Goal: Information Seeking & Learning: Learn about a topic

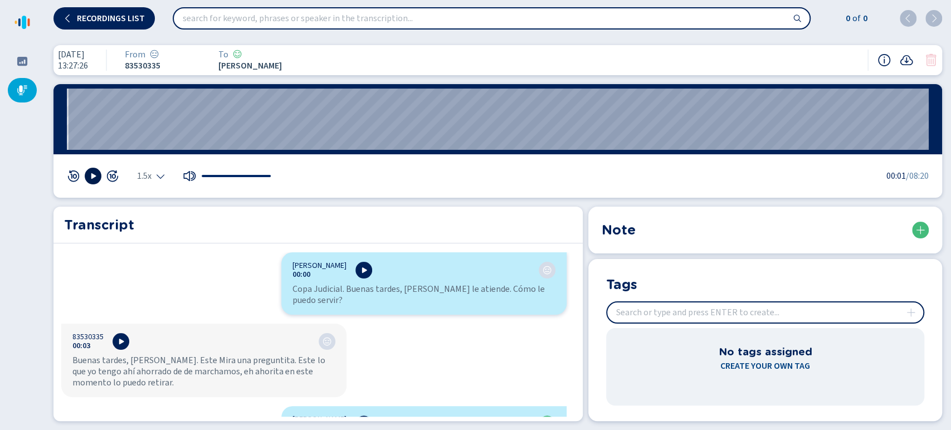
click at [93, 176] on icon at bounding box center [93, 176] width 5 height 6
click at [89, 172] on icon at bounding box center [93, 176] width 9 height 9
click at [89, 177] on icon at bounding box center [93, 176] width 9 height 9
drag, startPoint x: 101, startPoint y: 118, endPoint x: 0, endPoint y: 139, distance: 103.5
click at [0, 139] on div "Recordings list 0 of 0 22 jul 2025 13:27:26 From 83530335 To Brandon Zuniga Alv…" at bounding box center [475, 215] width 951 height 430
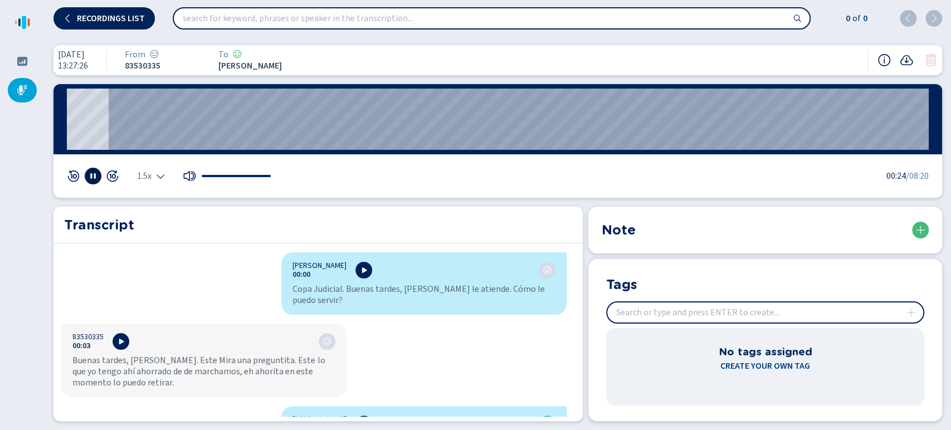
click at [65, 120] on div "00:00" at bounding box center [498, 119] width 889 height 70
click at [66, 120] on div "00:00" at bounding box center [498, 119] width 889 height 70
click at [72, 121] on wave "00:02" at bounding box center [498, 119] width 862 height 61
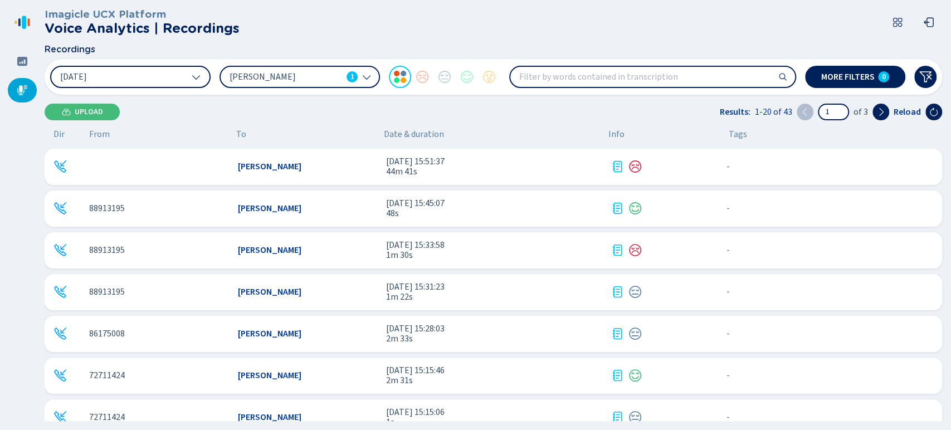
click at [164, 75] on button "[DATE]" at bounding box center [130, 77] width 161 height 22
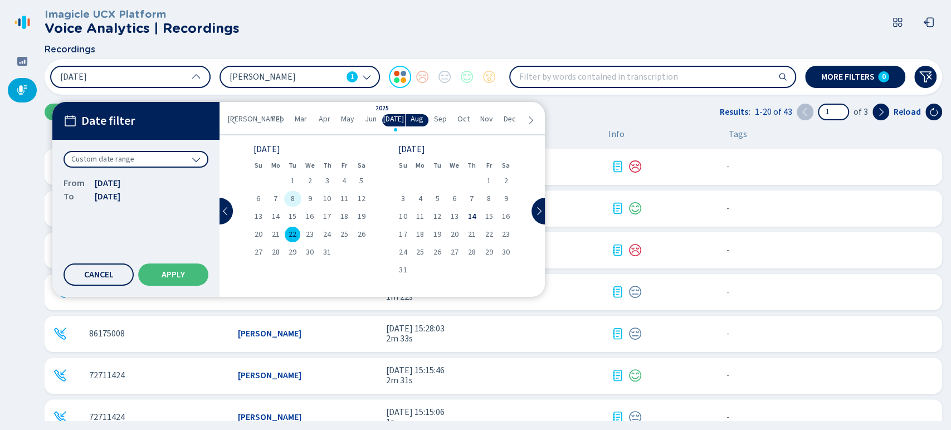
click at [290, 193] on div "8" at bounding box center [292, 199] width 17 height 16
click at [286, 232] on div "22" at bounding box center [292, 235] width 17 height 16
click at [292, 196] on span "8" at bounding box center [293, 199] width 4 height 8
click at [297, 200] on div "8" at bounding box center [292, 199] width 17 height 16
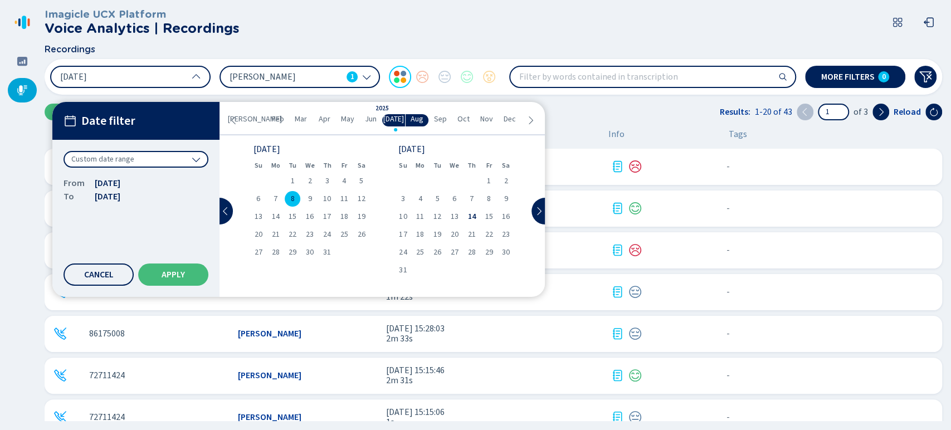
click at [188, 291] on div "Date filter Custom date range From 8 Jul 2025 To 8 Jul 2025 Cancel Apply" at bounding box center [135, 199] width 167 height 195
click at [183, 275] on span "Apply" at bounding box center [173, 274] width 23 height 9
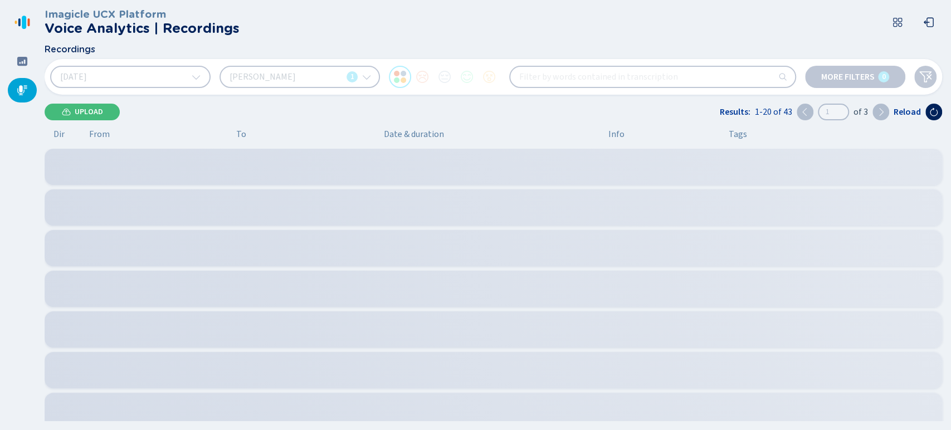
click at [309, 78] on div "Brandon Zuñiga Alvarez 1" at bounding box center [300, 77] width 161 height 22
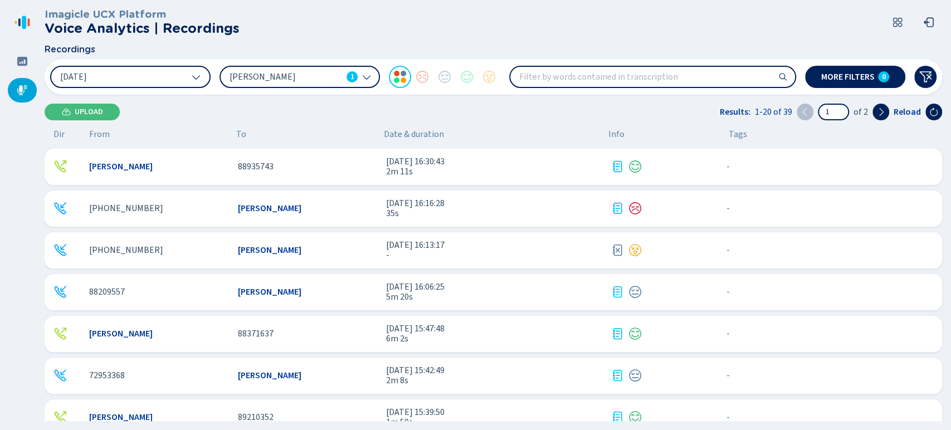
click at [309, 78] on span "[PERSON_NAME]" at bounding box center [286, 77] width 113 height 12
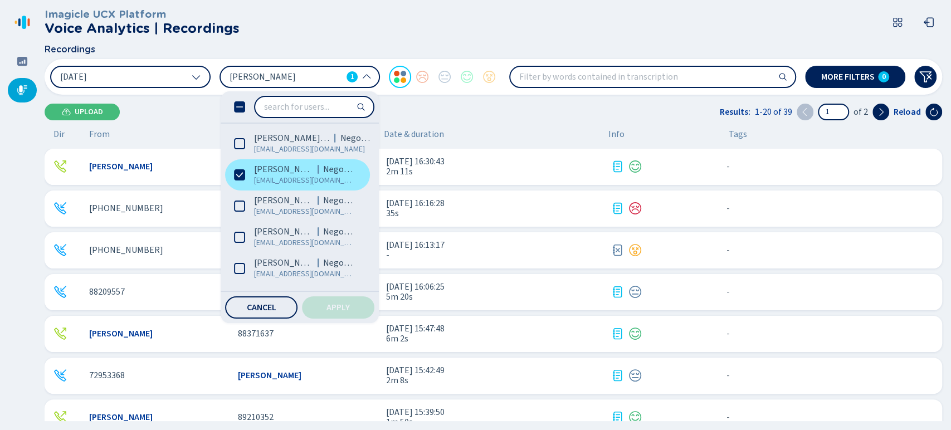
click at [244, 171] on icon at bounding box center [239, 174] width 11 height 11
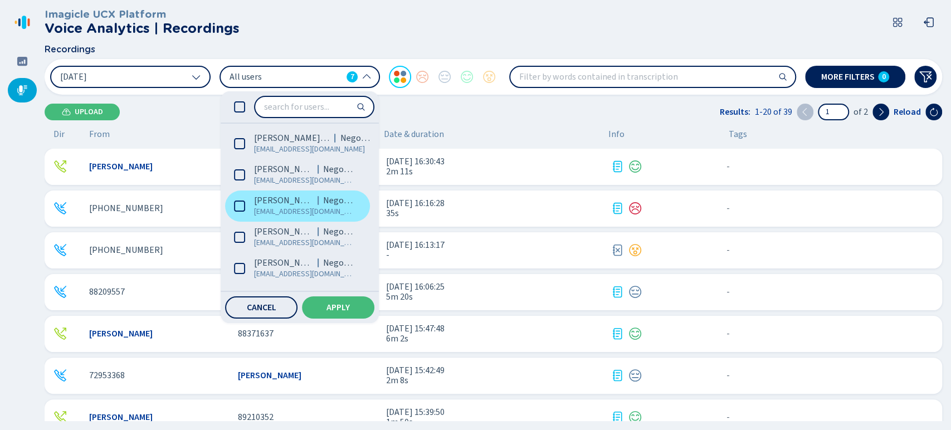
click at [246, 205] on label "Ihann Lara Negocios ilara@coopejudicial.fi.cr" at bounding box center [297, 206] width 145 height 31
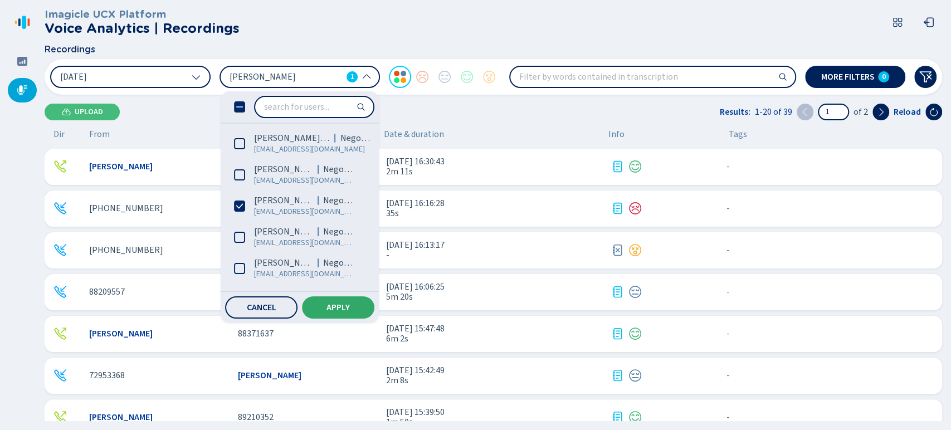
click at [321, 309] on button "Apply" at bounding box center [338, 308] width 72 height 22
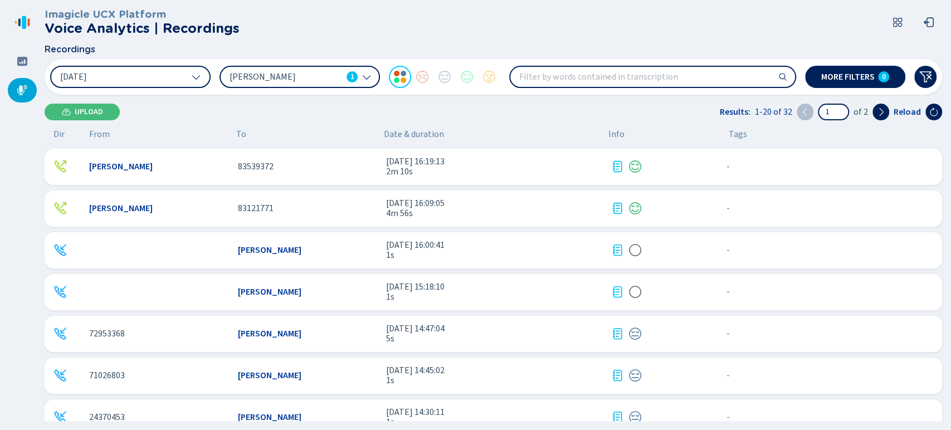
click at [312, 211] on div "83121771" at bounding box center [308, 208] width 140 height 10
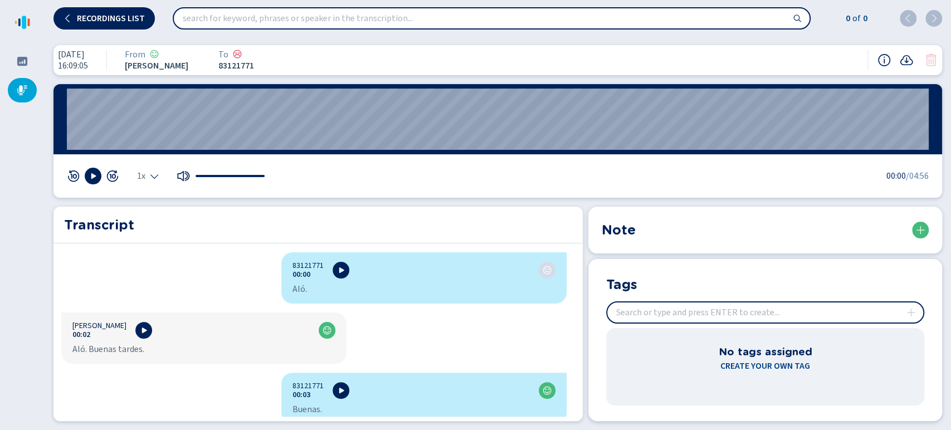
click at [96, 167] on div "1x 00:00 /04:56" at bounding box center [498, 175] width 889 height 43
click at [131, 178] on div "1x" at bounding box center [166, 176] width 199 height 17
click at [80, 179] on div at bounding box center [93, 176] width 52 height 17
click at [83, 179] on div at bounding box center [93, 176] width 52 height 17
click at [87, 179] on button at bounding box center [93, 176] width 17 height 17
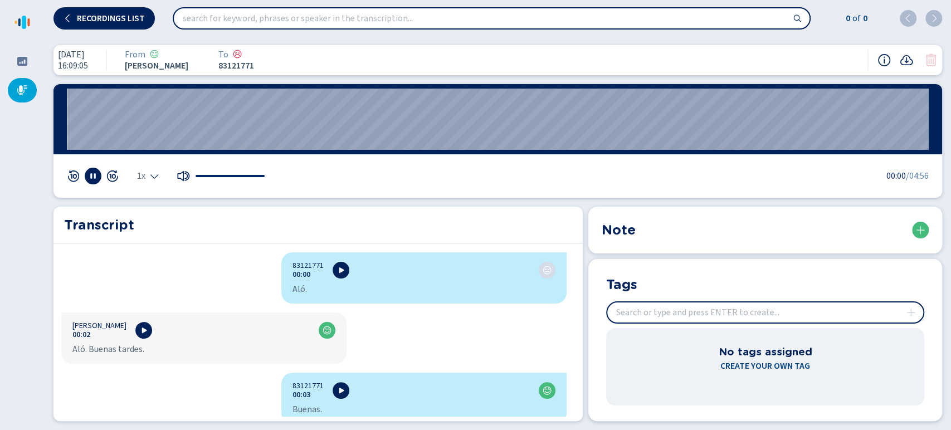
click at [144, 177] on span "1x" at bounding box center [141, 176] width 8 height 9
click at [150, 143] on li "1.5x" at bounding box center [151, 142] width 26 height 18
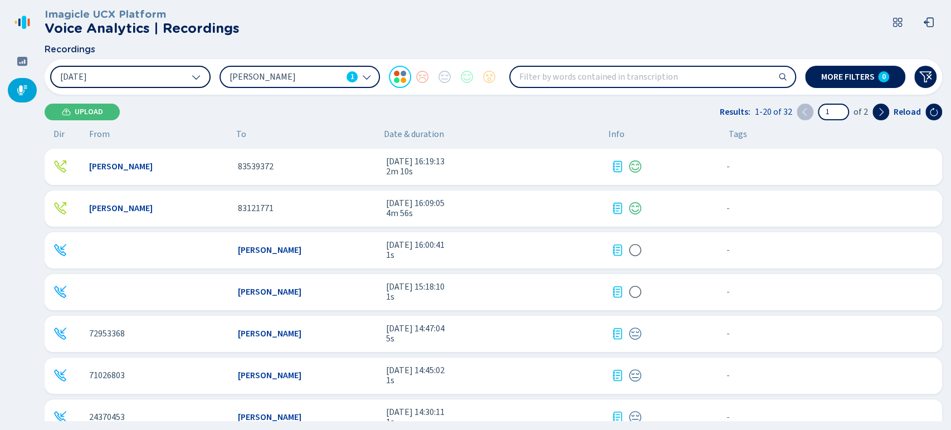
click at [198, 76] on icon at bounding box center [196, 76] width 9 height 9
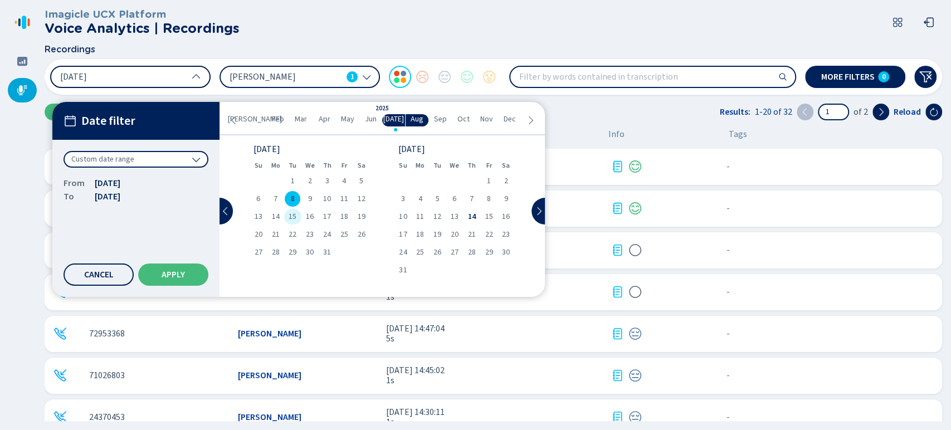
click at [292, 213] on span "15" at bounding box center [293, 217] width 8 height 8
click at [290, 213] on span "15" at bounding box center [293, 217] width 8 height 8
click at [181, 280] on button "Apply" at bounding box center [173, 275] width 70 height 22
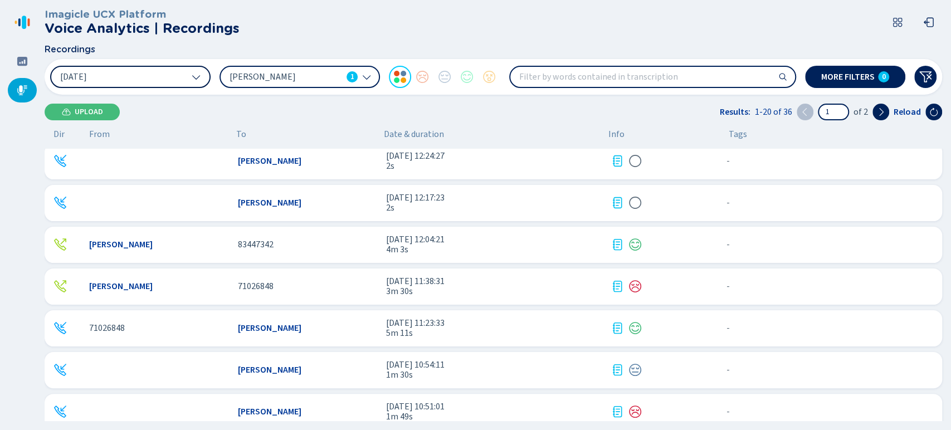
scroll to position [562, 0]
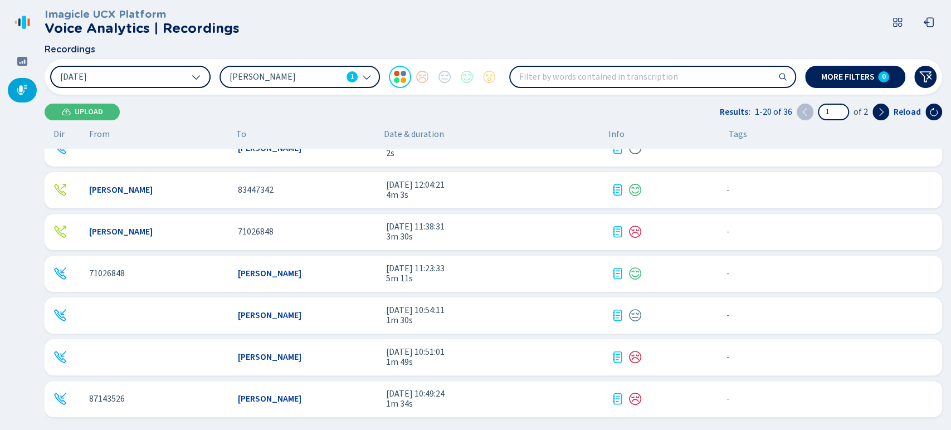
click at [540, 281] on span "5m 11s" at bounding box center [494, 279] width 216 height 10
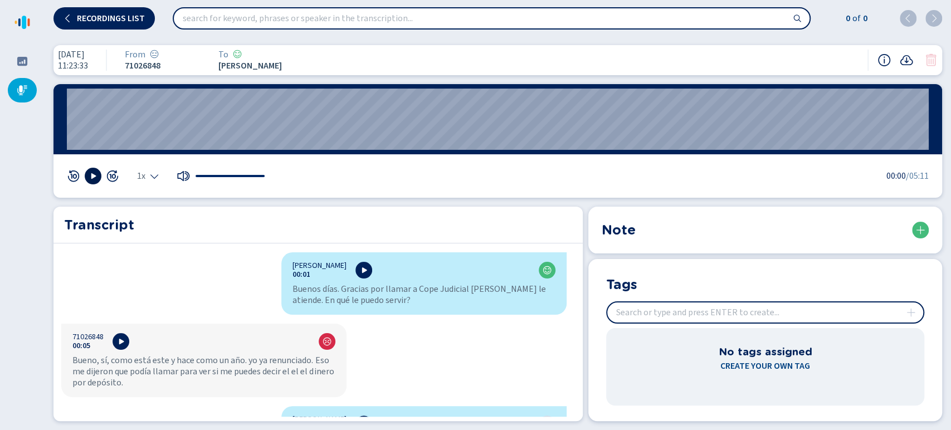
click at [88, 173] on button at bounding box center [93, 176] width 17 height 17
click at [149, 174] on div "1x" at bounding box center [148, 176] width 22 height 9
click at [146, 150] on li "1.5x" at bounding box center [151, 142] width 26 height 18
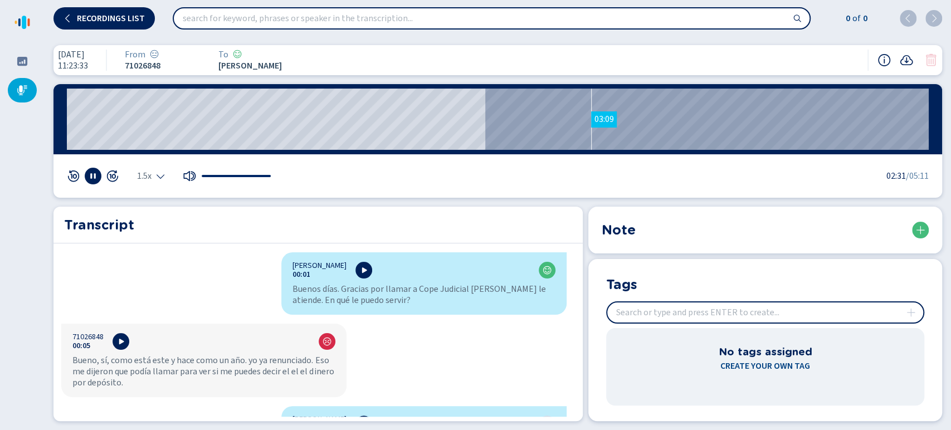
click at [591, 115] on wave "03:09" at bounding box center [498, 119] width 862 height 61
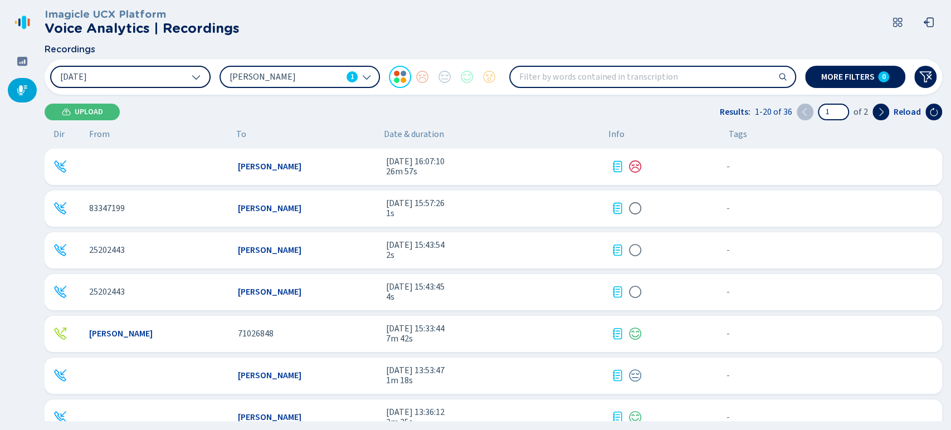
click at [158, 80] on button "[DATE]" at bounding box center [130, 77] width 161 height 22
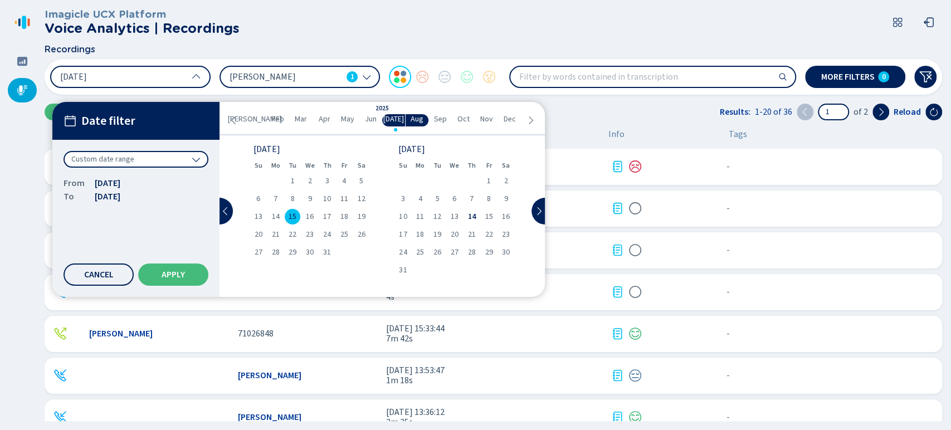
click at [285, 214] on div "15" at bounding box center [292, 217] width 17 height 16
click at [294, 231] on span "22" at bounding box center [293, 235] width 8 height 8
click at [186, 271] on button "Apply" at bounding box center [173, 275] width 70 height 22
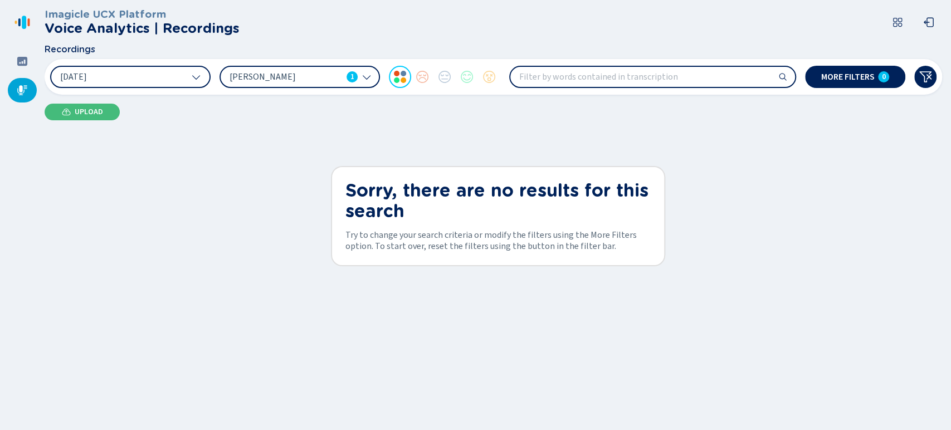
click at [291, 76] on span "[PERSON_NAME]" at bounding box center [286, 77] width 113 height 12
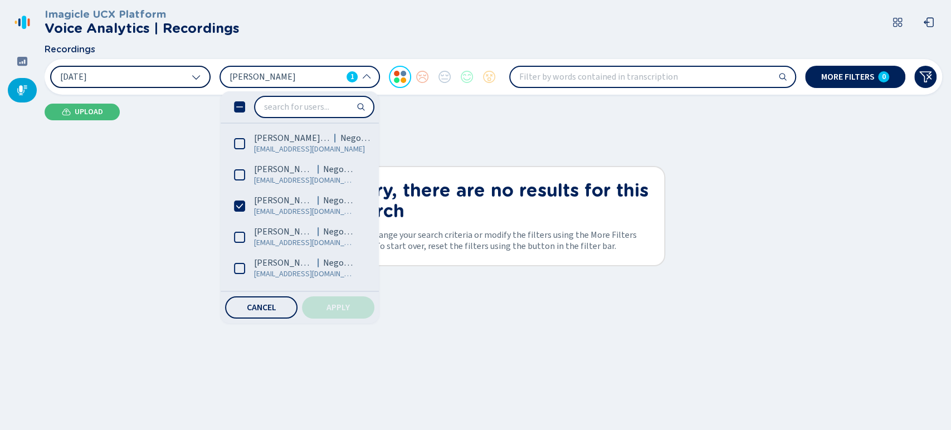
click at [176, 77] on button "[DATE]" at bounding box center [130, 77] width 161 height 22
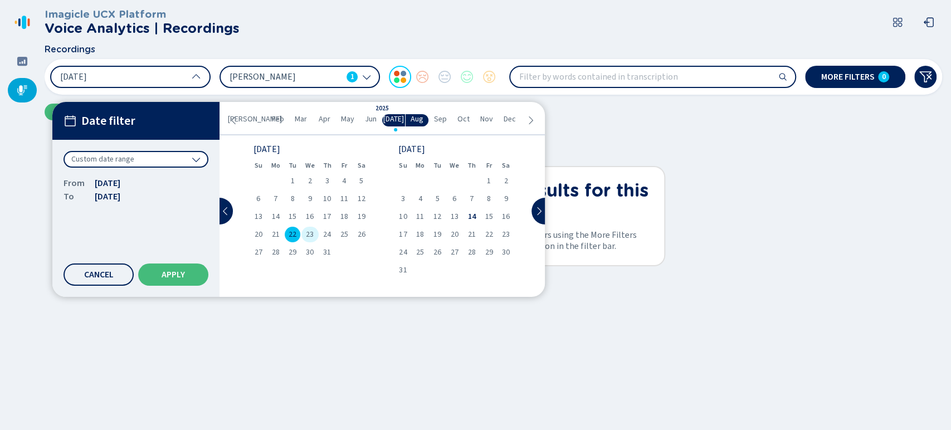
click at [306, 235] on span "23" at bounding box center [310, 235] width 8 height 8
click at [302, 237] on div "23" at bounding box center [310, 235] width 17 height 16
click at [300, 235] on div "22" at bounding box center [292, 235] width 17 height 16
click at [296, 235] on span "22" at bounding box center [293, 235] width 8 height 8
click at [302, 235] on div "23" at bounding box center [310, 235] width 17 height 16
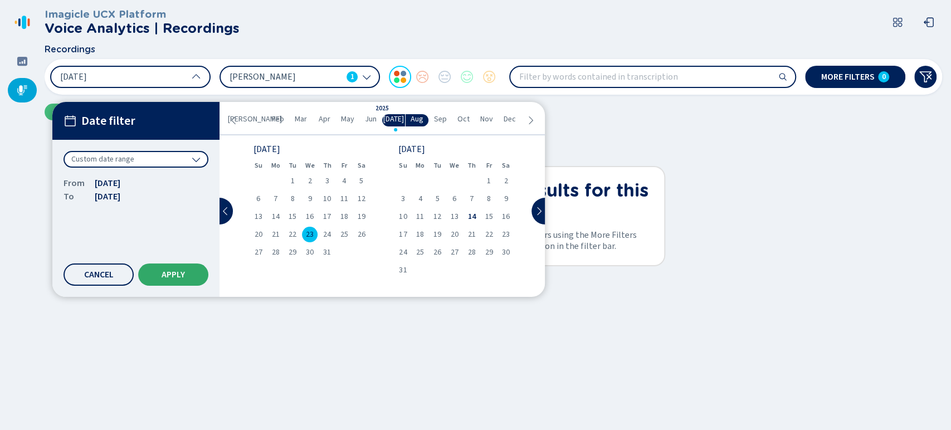
click at [192, 274] on button "Apply" at bounding box center [173, 275] width 70 height 22
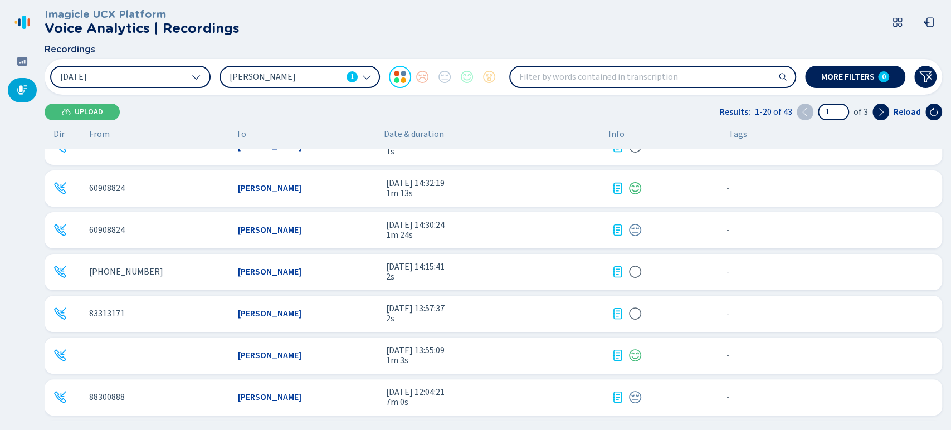
scroll to position [562, 0]
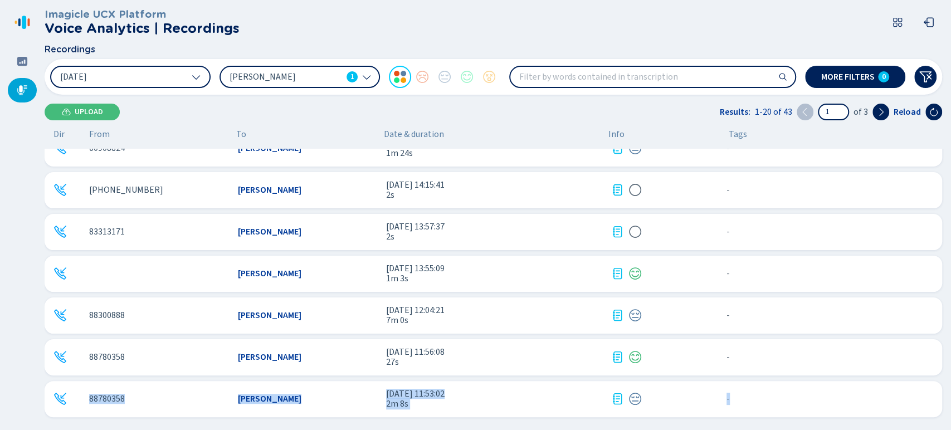
drag, startPoint x: 949, startPoint y: 376, endPoint x: 946, endPoint y: 370, distance: 6.5
click at [946, 370] on div "Imagicle UCX Platform Voice Analytics | Recordings Recordings 23 Jul 2025 Ihann…" at bounding box center [498, 215] width 907 height 430
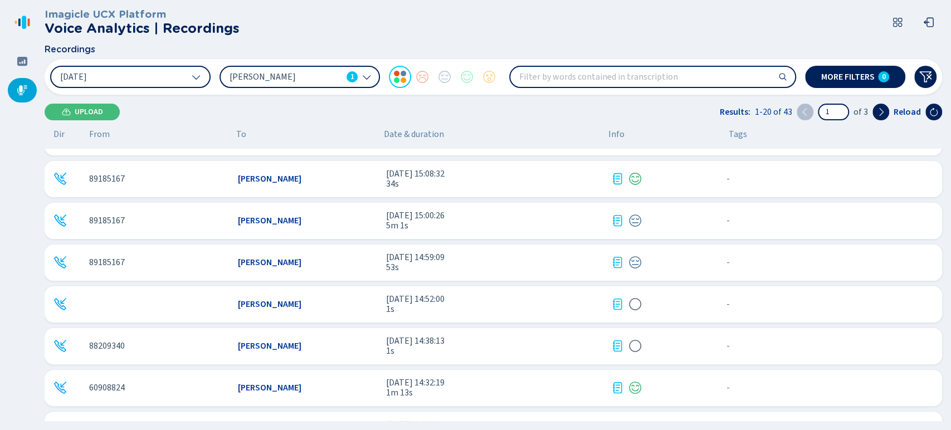
scroll to position [275, 0]
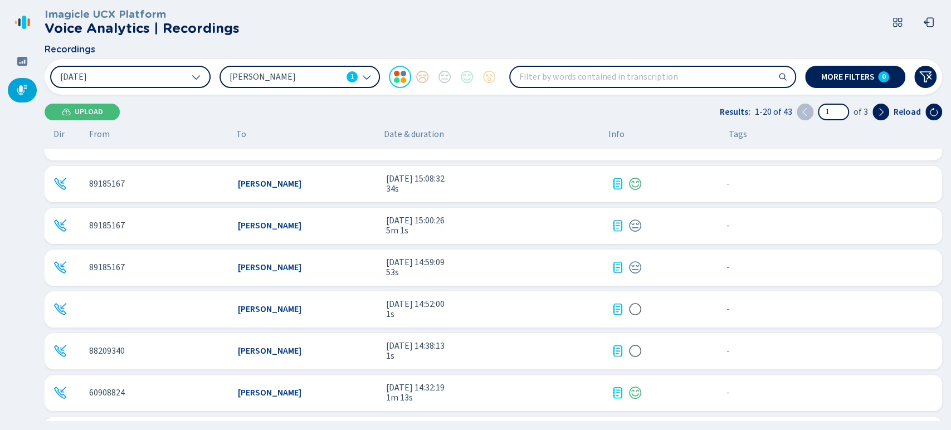
click at [371, 218] on div "89185167 Ihan Lara Sanchez 23 jul 2025 - 15:00:26 5m 1s - {{hiddenTagsCount}} m…" at bounding box center [494, 226] width 898 height 36
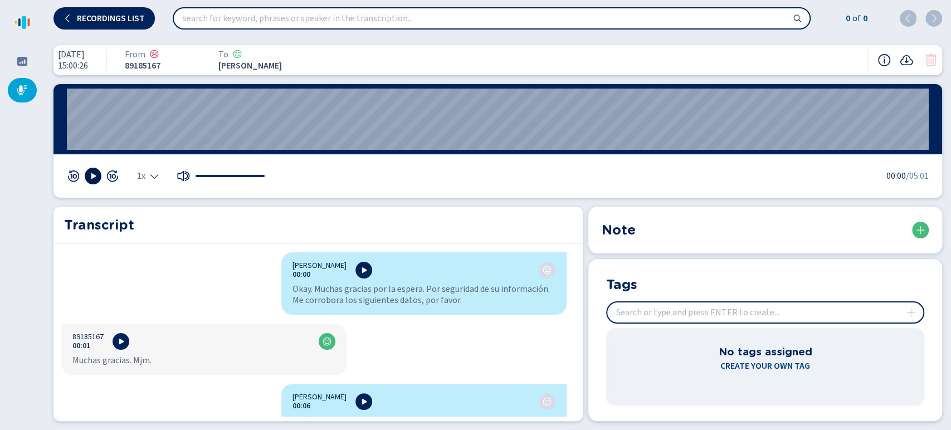
click at [94, 173] on icon at bounding box center [93, 176] width 9 height 9
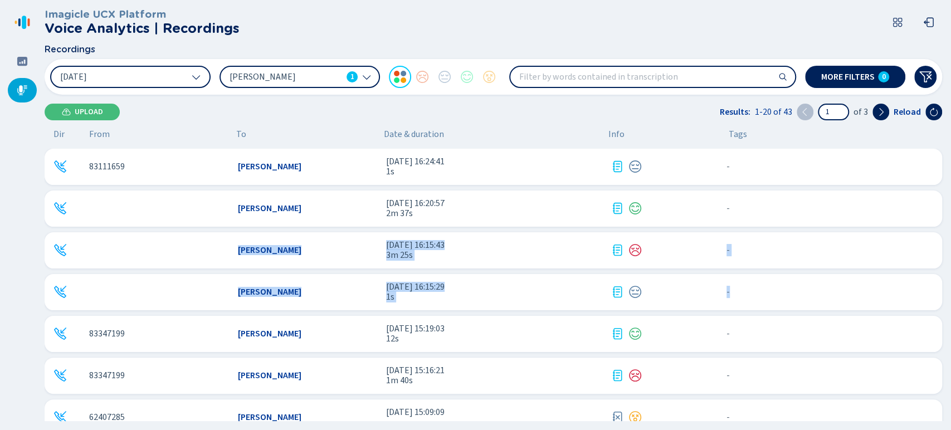
drag, startPoint x: 947, startPoint y: 200, endPoint x: 944, endPoint y: 274, distance: 74.2
click at [944, 274] on div "Imagicle UCX Platform Voice Analytics | Recordings Recordings 23 Jul 2025 Ihann…" at bounding box center [498, 215] width 907 height 430
click at [147, 92] on div "23 Jul 2025 Ihann Lara 1 More filters 0" at bounding box center [494, 77] width 898 height 36
click at [167, 82] on button "[DATE]" at bounding box center [130, 77] width 161 height 22
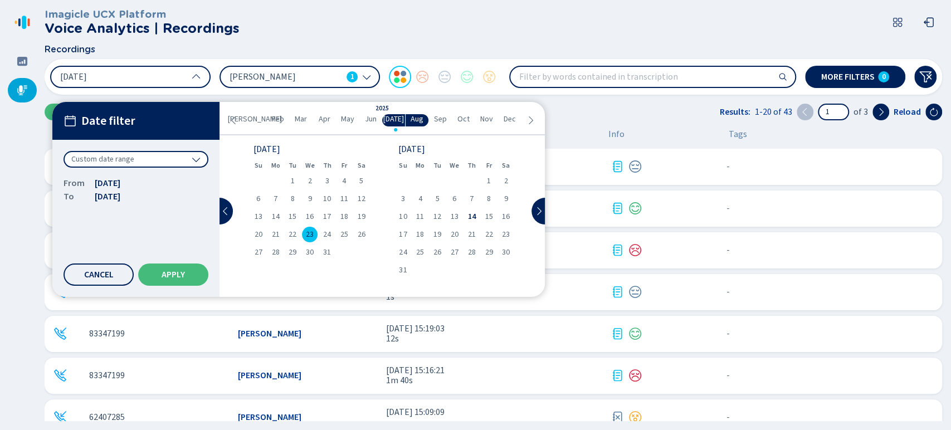
click at [307, 235] on span "23" at bounding box center [310, 235] width 8 height 8
click at [281, 235] on div "21" at bounding box center [275, 235] width 17 height 16
click at [181, 275] on span "Apply" at bounding box center [173, 274] width 23 height 9
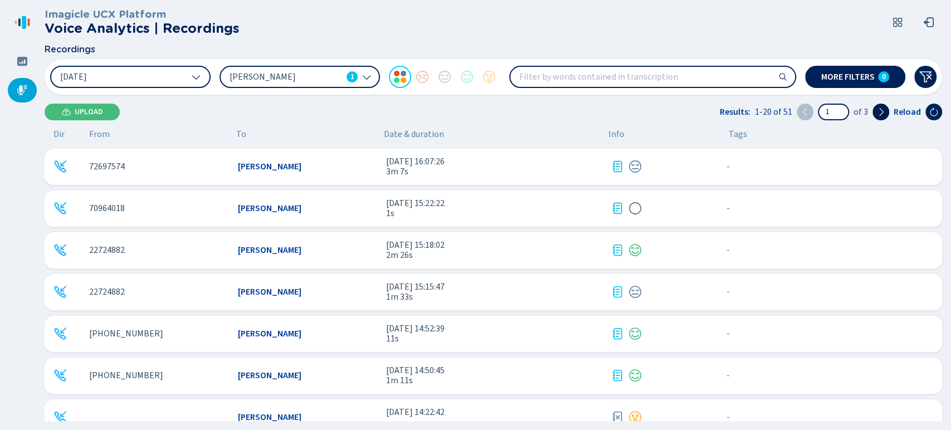
click at [874, 110] on button at bounding box center [881, 112] width 17 height 17
type input "2"
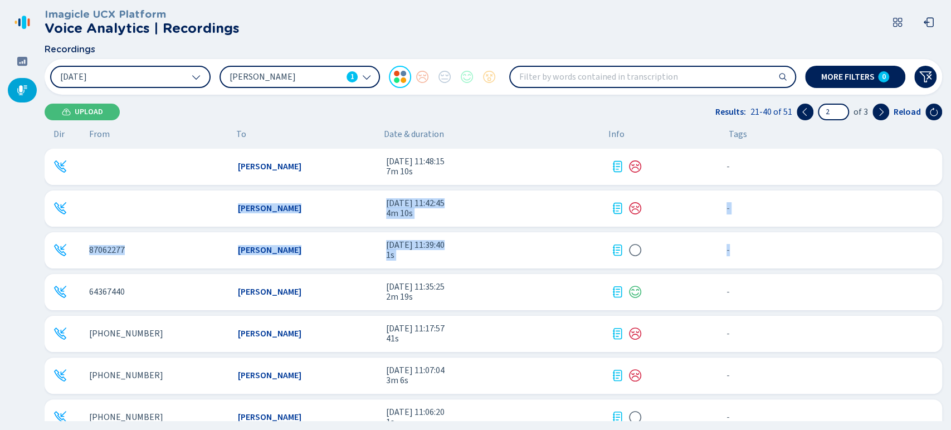
drag, startPoint x: 950, startPoint y: 164, endPoint x: 944, endPoint y: 234, distance: 69.9
click at [944, 234] on div "Imagicle UCX Platform Voice Analytics | Recordings Recordings 21 Jul 2025 Ihann…" at bounding box center [498, 215] width 907 height 430
click at [532, 207] on span "21 jul 2025 - 11:42:45" at bounding box center [494, 203] width 216 height 10
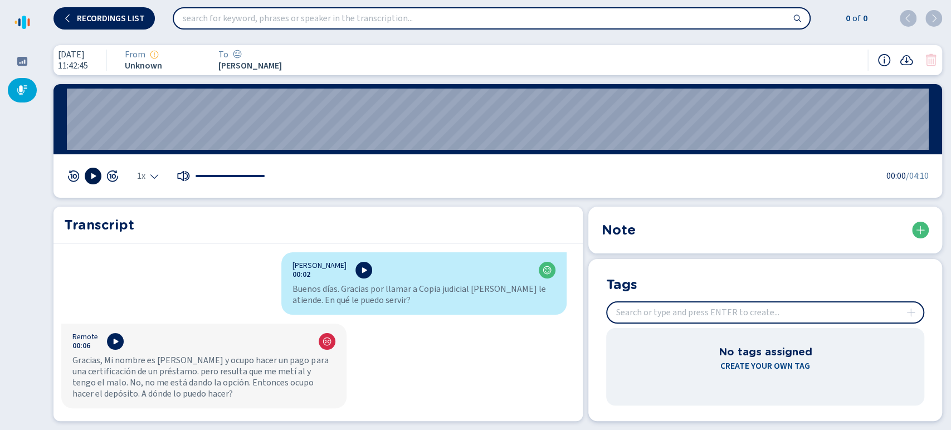
click at [91, 184] on button at bounding box center [93, 176] width 17 height 17
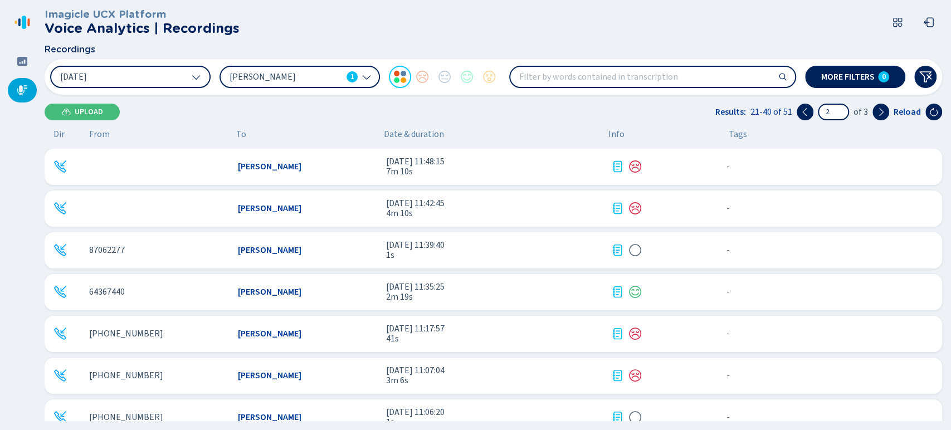
click at [422, 153] on div "Ihan Lara Sanchez 21 jul 2025 - 11:48:15 7m 10s - {{hiddenTagsCount}} more" at bounding box center [494, 167] width 898 height 36
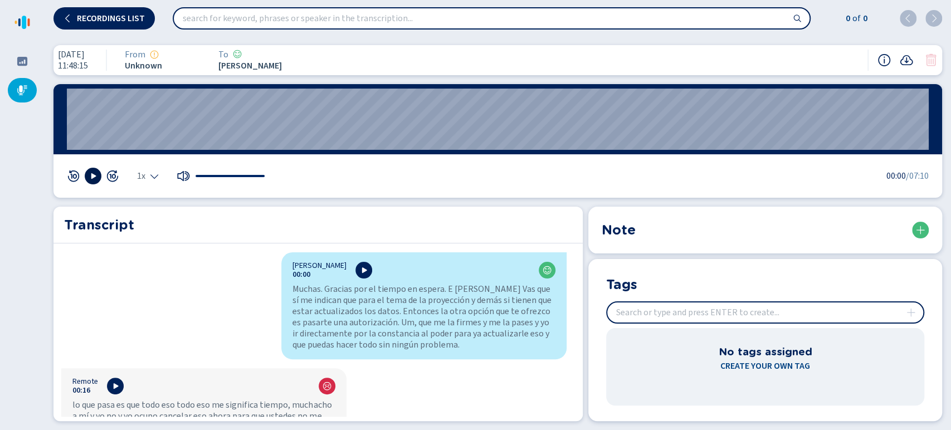
click at [94, 180] on icon at bounding box center [93, 176] width 9 height 9
click at [155, 179] on icon "Select the playback speed" at bounding box center [154, 176] width 9 height 9
click at [147, 160] on li "2x" at bounding box center [151, 160] width 26 height 18
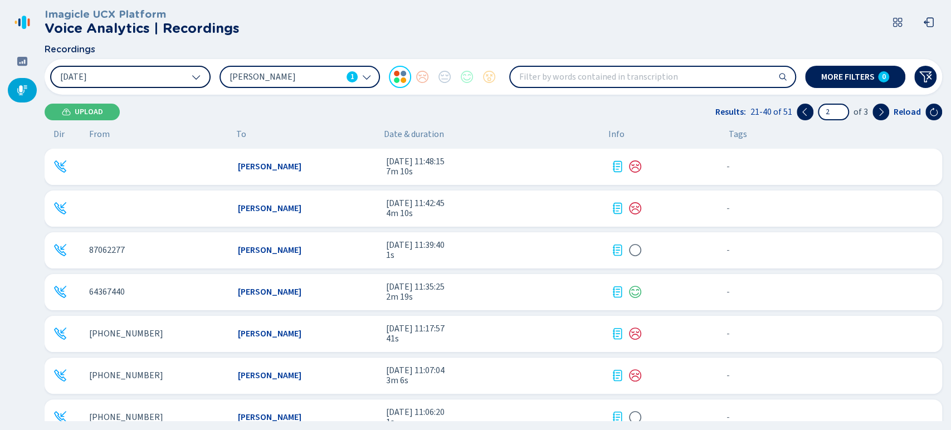
click at [159, 85] on button "[DATE]" at bounding box center [130, 77] width 161 height 22
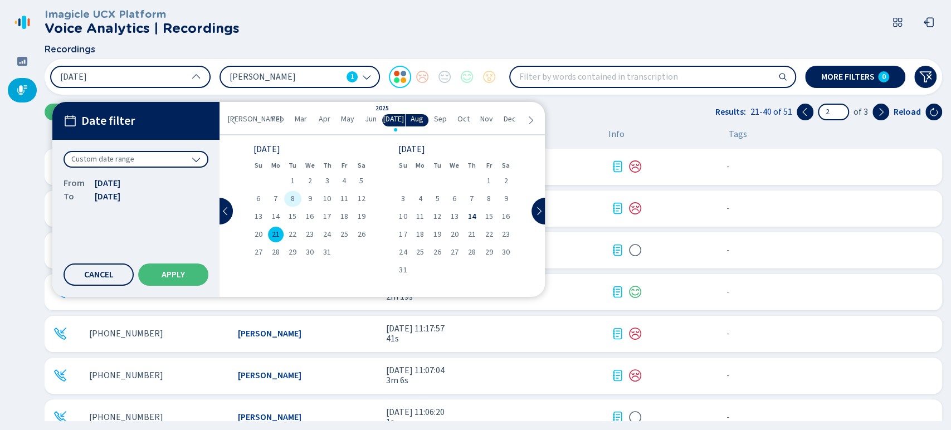
click at [288, 201] on div "8" at bounding box center [292, 199] width 17 height 16
click at [274, 236] on span "21" at bounding box center [276, 235] width 8 height 8
click at [294, 195] on span "8" at bounding box center [293, 199] width 4 height 8
click at [188, 282] on button "Apply" at bounding box center [173, 275] width 70 height 22
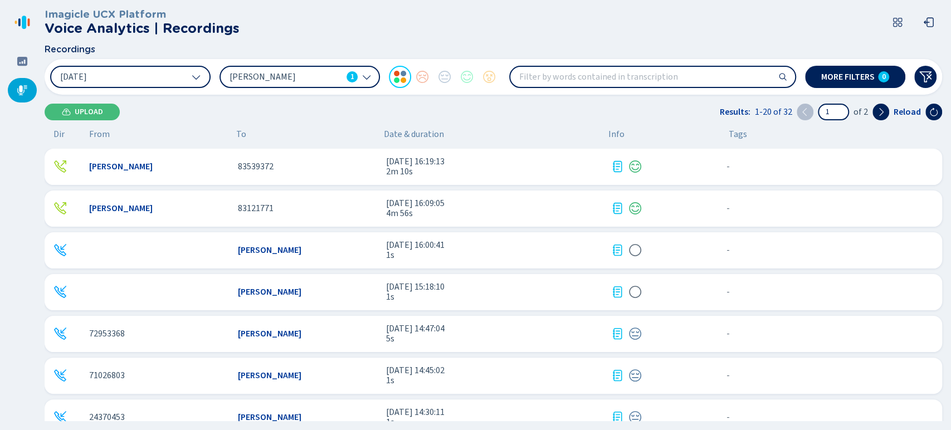
click at [308, 77] on span "[PERSON_NAME]" at bounding box center [286, 77] width 113 height 12
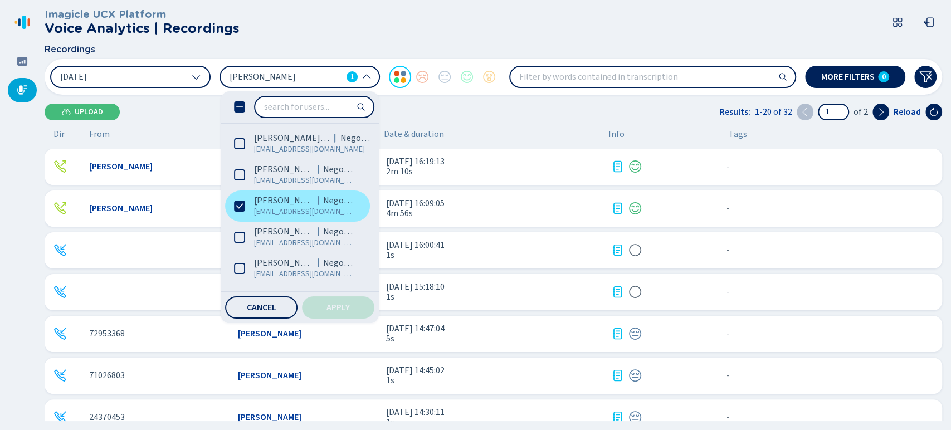
click at [246, 206] on label "Ihann Lara Negocios ilara@coopejudicial.fi.cr" at bounding box center [297, 206] width 145 height 31
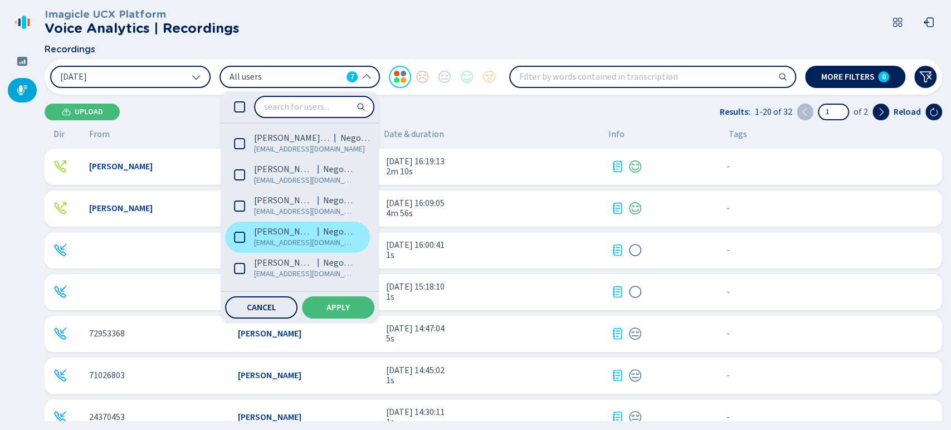
click at [240, 233] on icon at bounding box center [239, 237] width 11 height 11
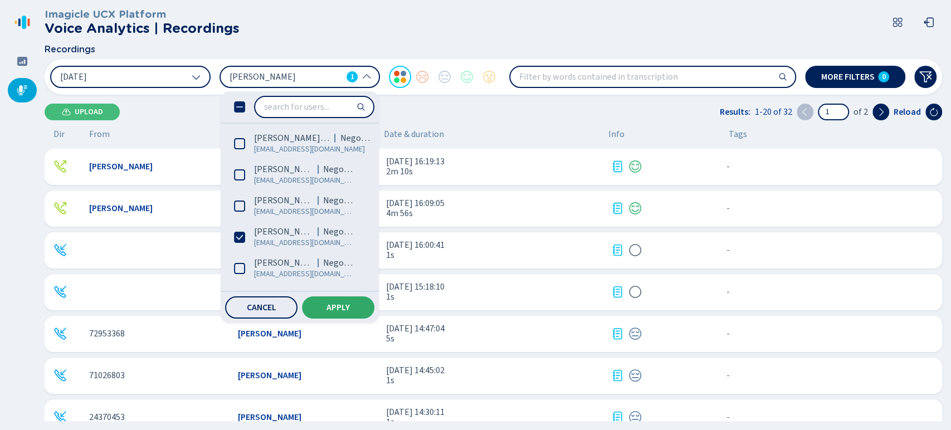
click at [338, 306] on span "Apply" at bounding box center [338, 307] width 23 height 9
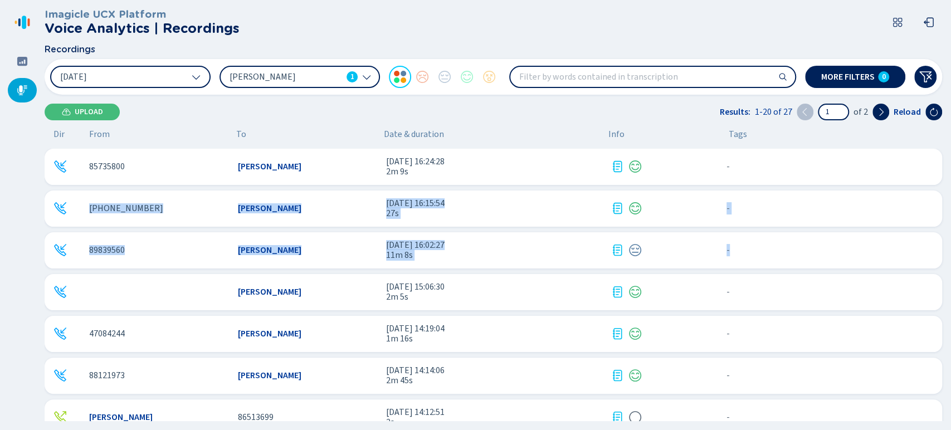
drag, startPoint x: 941, startPoint y: 177, endPoint x: 948, endPoint y: 243, distance: 66.2
click at [948, 243] on div "Imagicle UCX Platform Voice Analytics | Recordings Recordings 8 Jul 2025 Jairo …" at bounding box center [498, 215] width 907 height 430
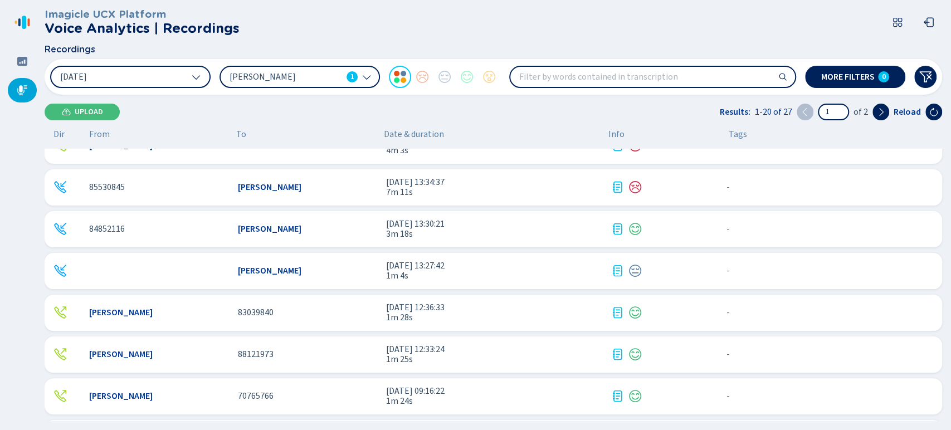
scroll to position [20, 0]
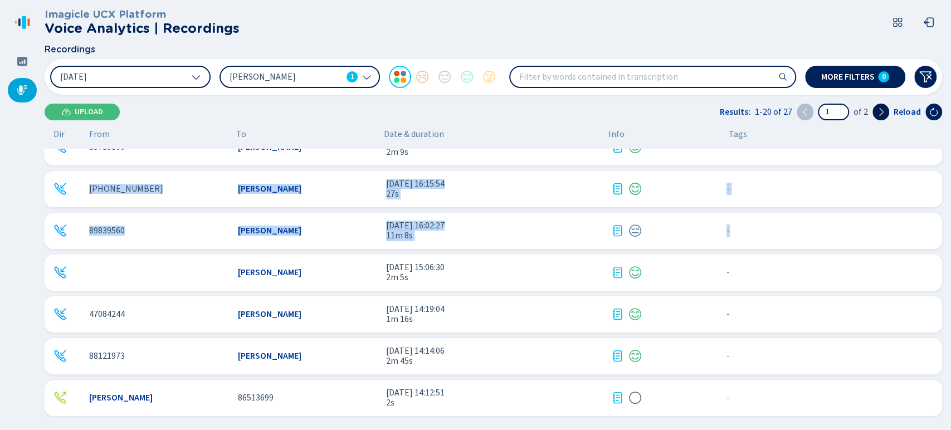
click at [883, 108] on icon at bounding box center [881, 112] width 9 height 9
type input "2"
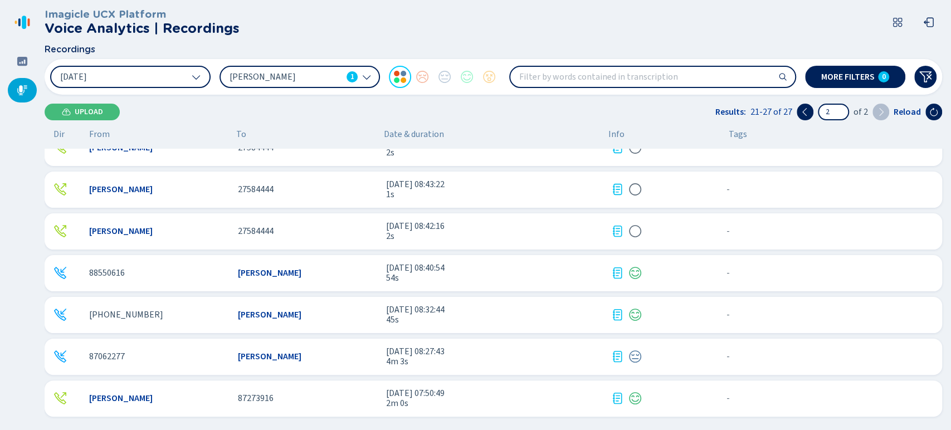
scroll to position [18, 0]
click at [491, 343] on div "87062277 Jairo Loria Melendez 8 jul 2025 - 08:27:43 4m 3s - {{hiddenTagsCount}}…" at bounding box center [494, 358] width 898 height 36
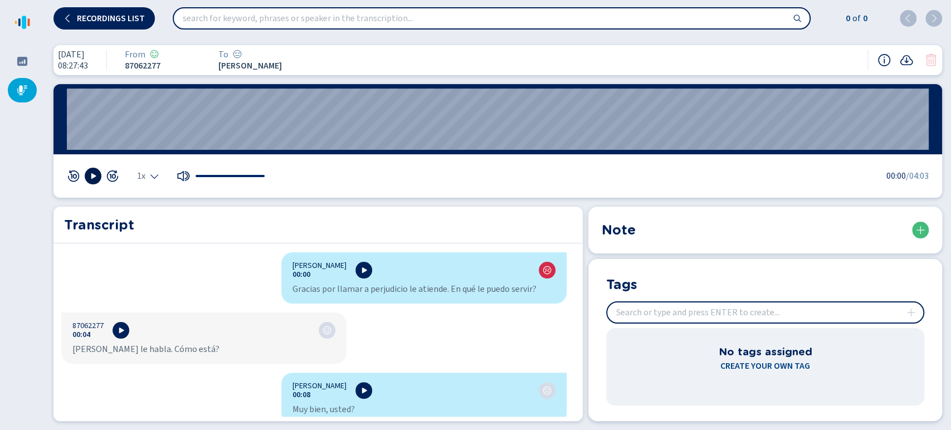
click at [86, 179] on button at bounding box center [93, 176] width 17 height 17
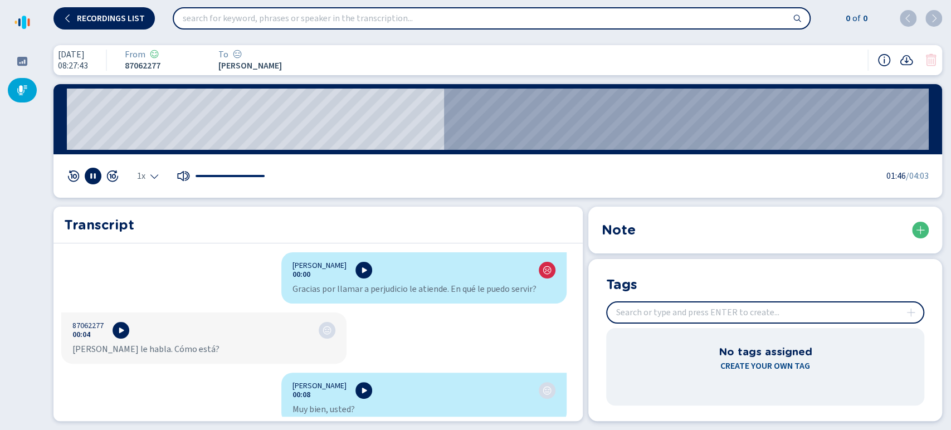
click at [153, 180] on icon "Select the playback speed" at bounding box center [154, 176] width 9 height 9
click at [150, 145] on li "1.5x" at bounding box center [151, 142] width 26 height 18
click at [569, 125] on wave "02:21" at bounding box center [498, 119] width 862 height 61
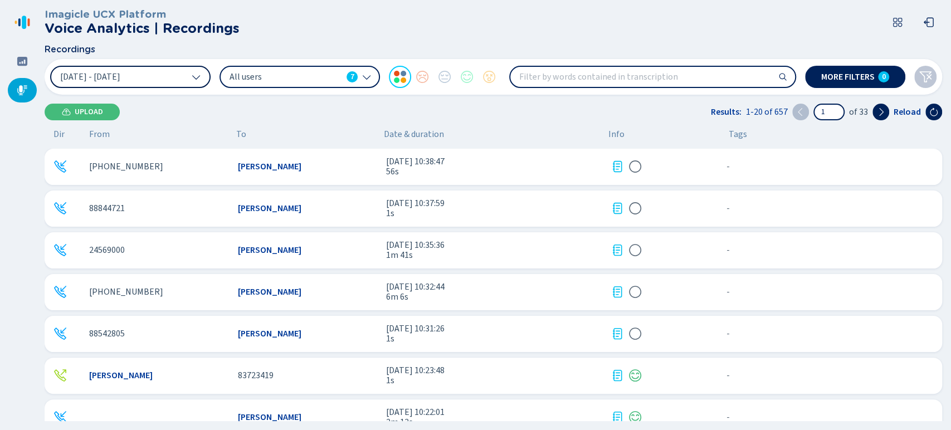
click at [173, 84] on button "[DATE] - [DATE]" at bounding box center [130, 77] width 161 height 22
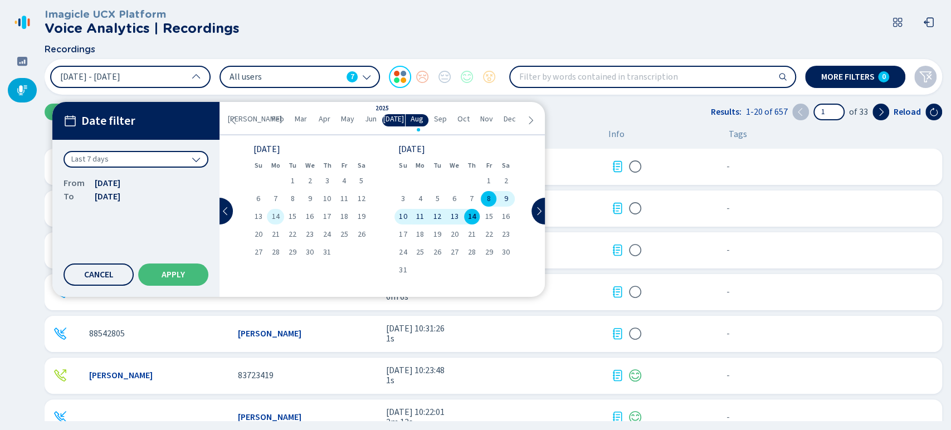
click at [278, 216] on span "14" at bounding box center [276, 217] width 8 height 8
drag, startPoint x: 278, startPoint y: 216, endPoint x: 173, endPoint y: 270, distance: 118.2
click at [173, 270] on div "Date filter Custom date range From 14 Jul 2025 To 14 Jul 2025 Cancel Apply 2025…" at bounding box center [298, 199] width 492 height 195
click at [173, 270] on button "Apply" at bounding box center [173, 275] width 70 height 22
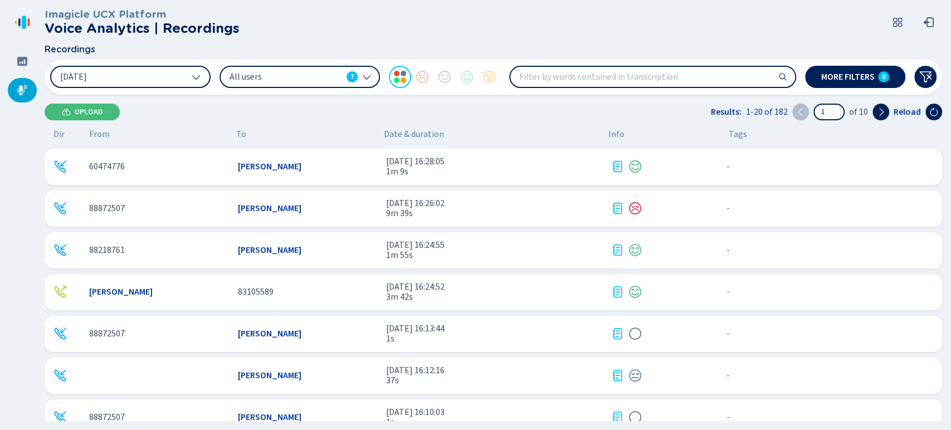
click at [317, 72] on span "All users" at bounding box center [286, 77] width 113 height 12
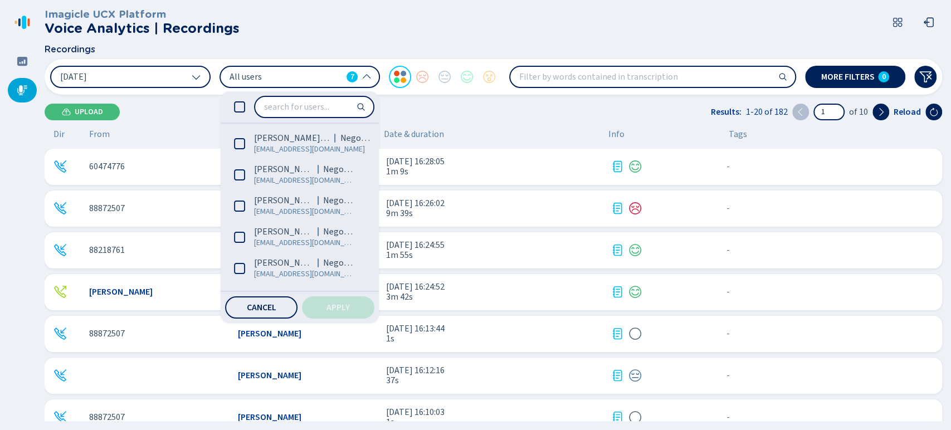
click at [317, 72] on span "All users" at bounding box center [286, 77] width 113 height 12
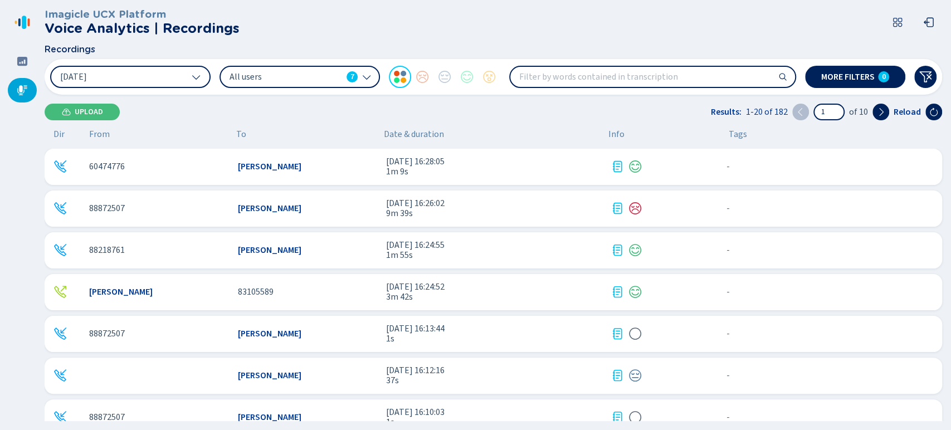
click at [313, 76] on span "All users" at bounding box center [286, 77] width 113 height 12
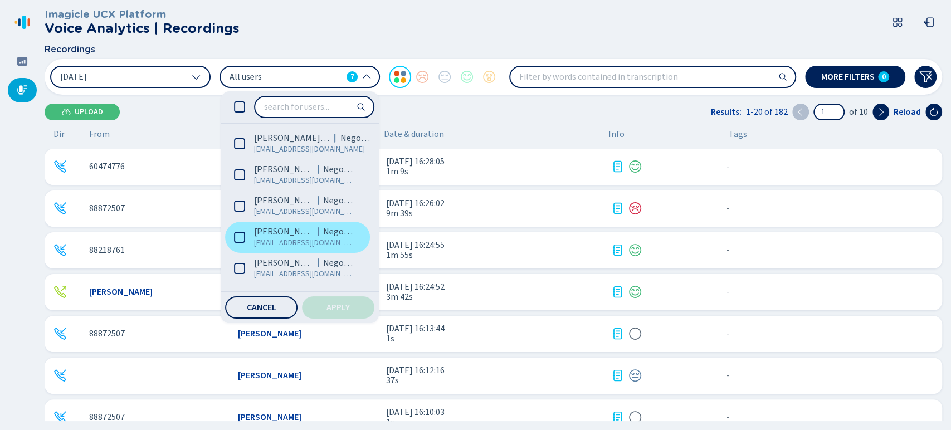
click at [267, 232] on span "[PERSON_NAME]" at bounding box center [283, 231] width 59 height 11
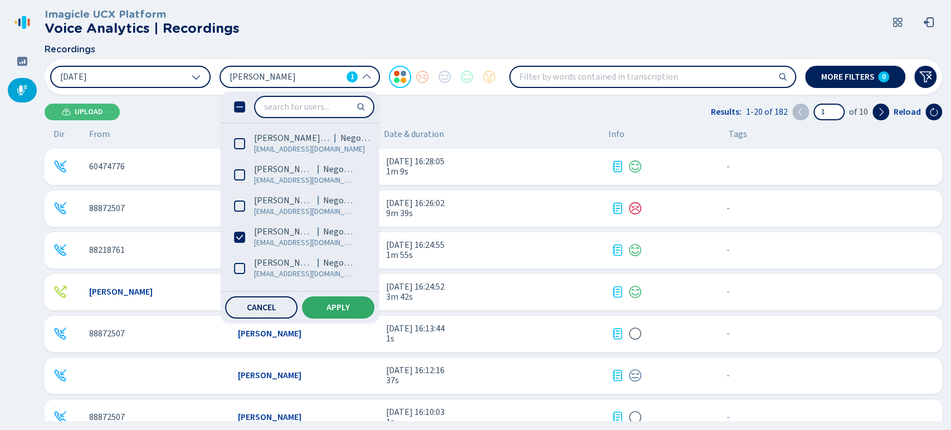
click at [319, 313] on button "Apply" at bounding box center [338, 308] width 72 height 22
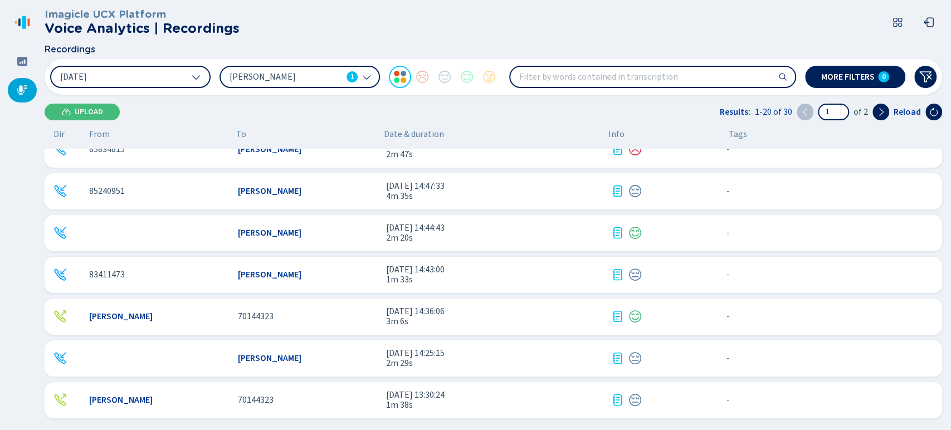
scroll to position [354, 0]
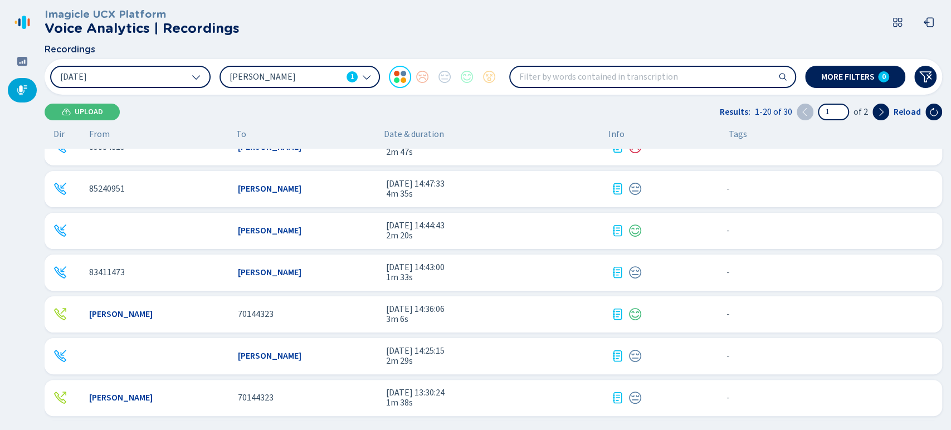
click at [515, 191] on span "4m 35s" at bounding box center [494, 194] width 216 height 10
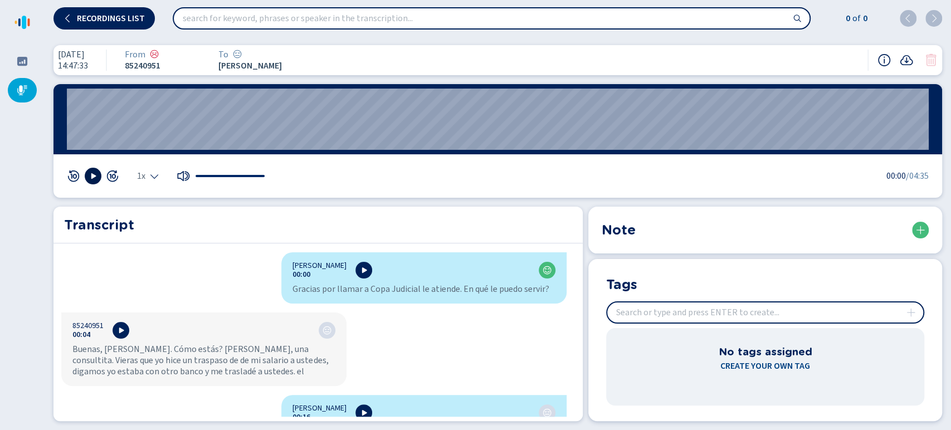
click at [89, 172] on icon at bounding box center [93, 176] width 9 height 9
click at [150, 179] on icon "Select the playback speed" at bounding box center [154, 176] width 9 height 9
click at [155, 147] on li "1.5x" at bounding box center [151, 142] width 26 height 18
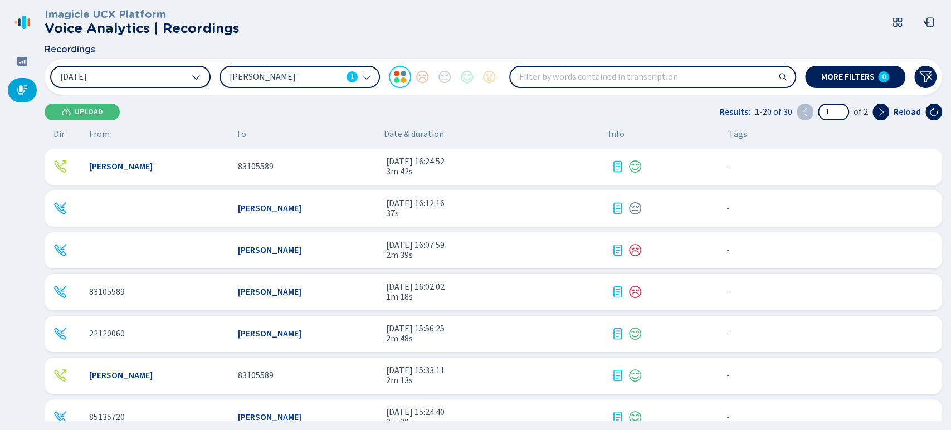
click at [180, 69] on button "14 Jul 2025" at bounding box center [130, 77] width 161 height 22
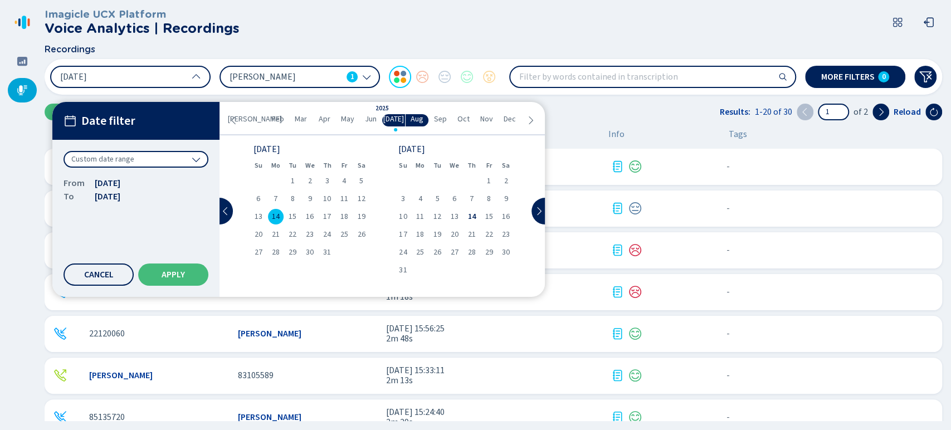
click at [278, 218] on span "14" at bounding box center [276, 217] width 8 height 8
click at [290, 232] on span "22" at bounding box center [293, 235] width 8 height 8
click at [175, 269] on button "Apply" at bounding box center [173, 275] width 70 height 22
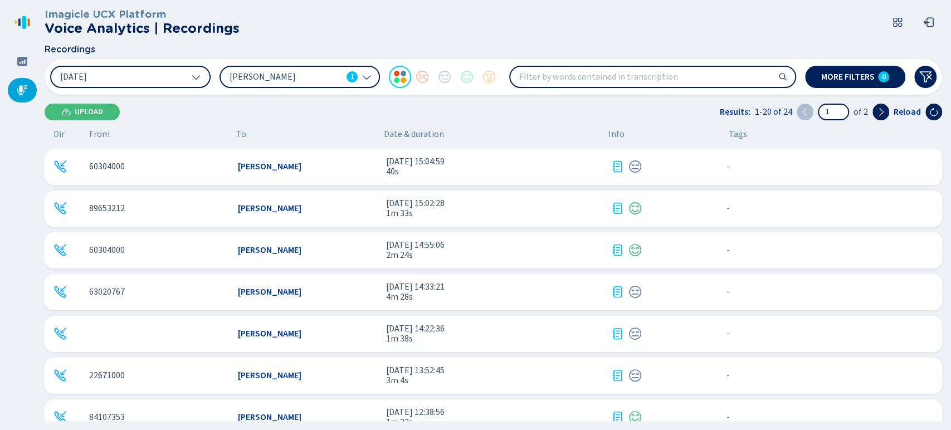
click at [498, 296] on span "4m 28s" at bounding box center [494, 297] width 216 height 10
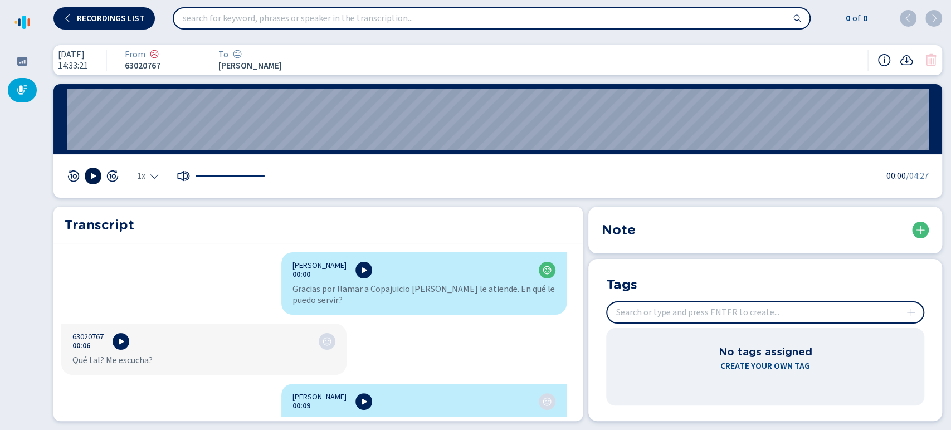
click at [87, 173] on button at bounding box center [93, 176] width 17 height 17
click at [154, 169] on div "1x" at bounding box center [166, 176] width 199 height 17
click at [153, 172] on icon "Select the playback speed" at bounding box center [154, 176] width 9 height 9
click at [150, 141] on li "1.5x" at bounding box center [151, 142] width 26 height 18
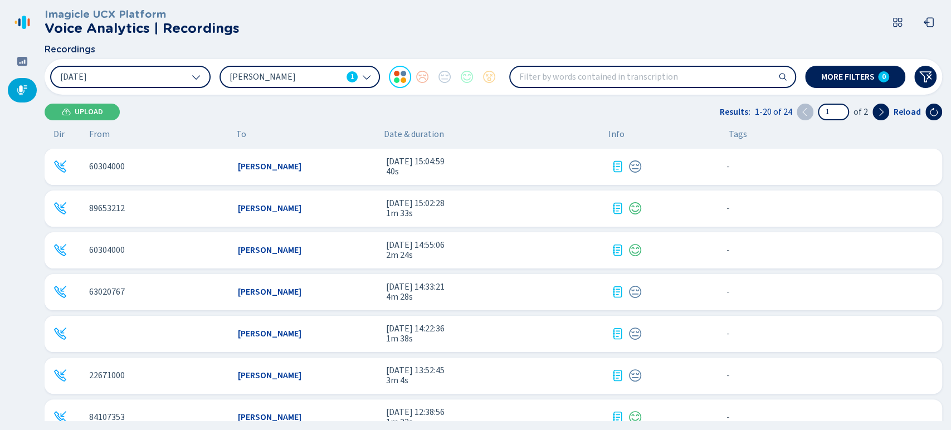
click at [289, 82] on span "[PERSON_NAME]" at bounding box center [286, 77] width 113 height 12
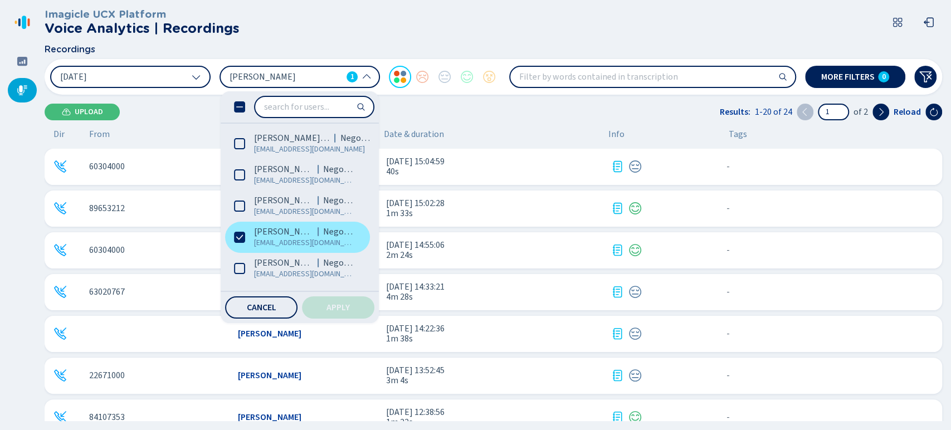
click at [252, 239] on label "Jairo Loria Melendez Negocios jloria@coopejudicial.fi.cr" at bounding box center [297, 237] width 145 height 31
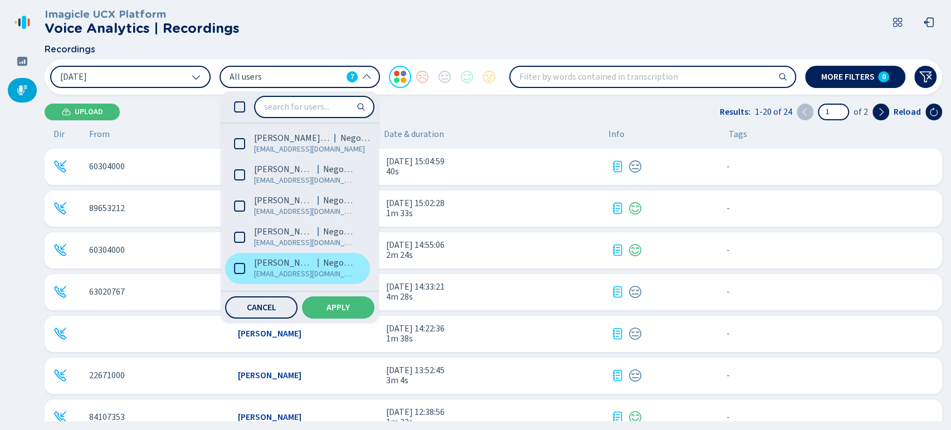
click at [238, 265] on icon at bounding box center [239, 268] width 11 height 11
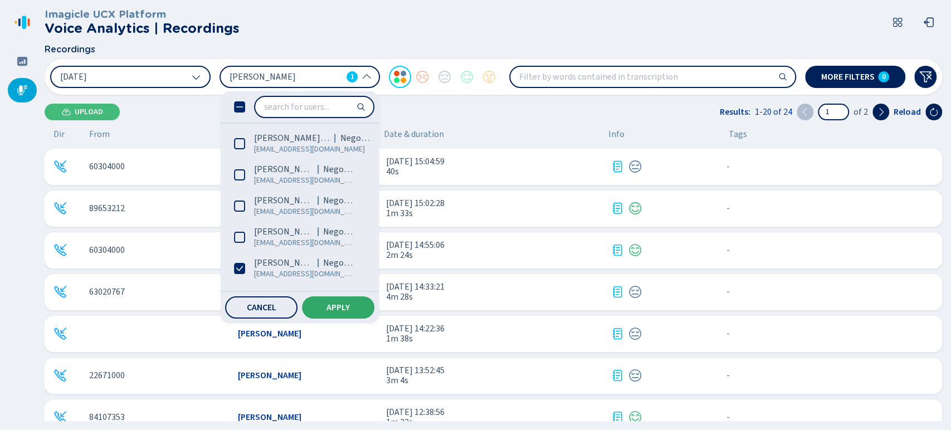
click at [320, 301] on button "Apply" at bounding box center [338, 308] width 72 height 22
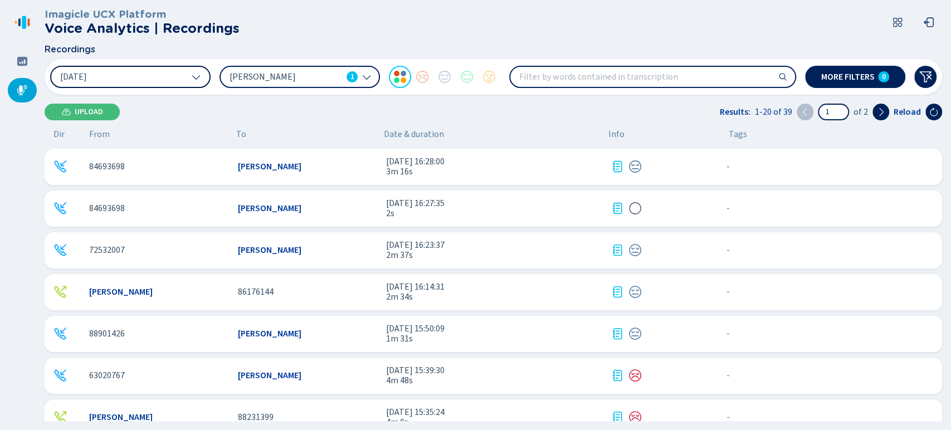
click at [138, 84] on button "[DATE]" at bounding box center [130, 77] width 161 height 22
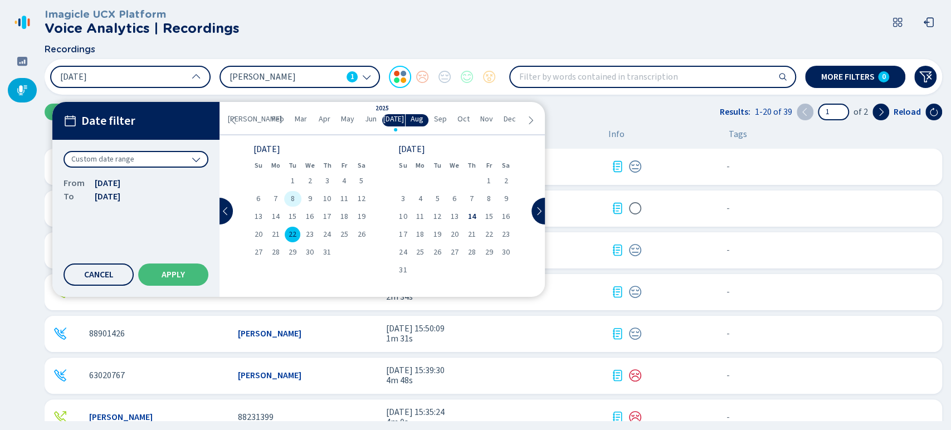
click at [292, 195] on span "8" at bounding box center [293, 199] width 4 height 8
click at [288, 205] on div "8" at bounding box center [292, 199] width 17 height 16
click at [198, 270] on button "Apply" at bounding box center [173, 275] width 70 height 22
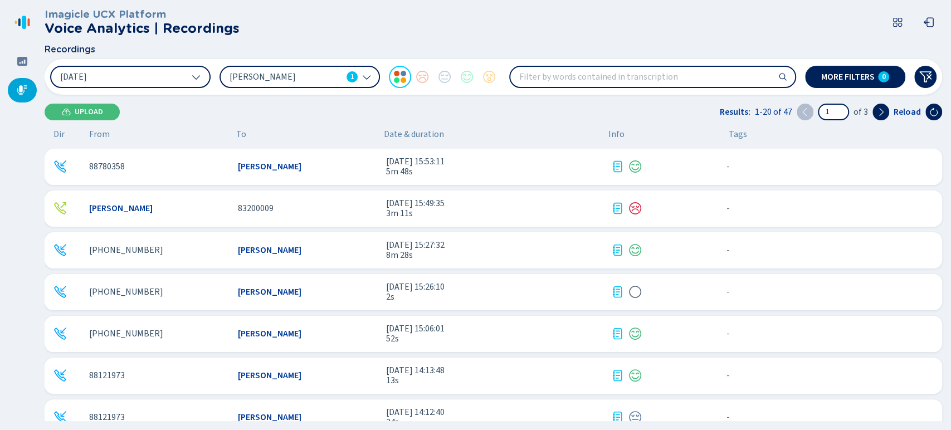
click at [509, 162] on span "8 jul 2025 - 15:53:11" at bounding box center [494, 162] width 216 height 10
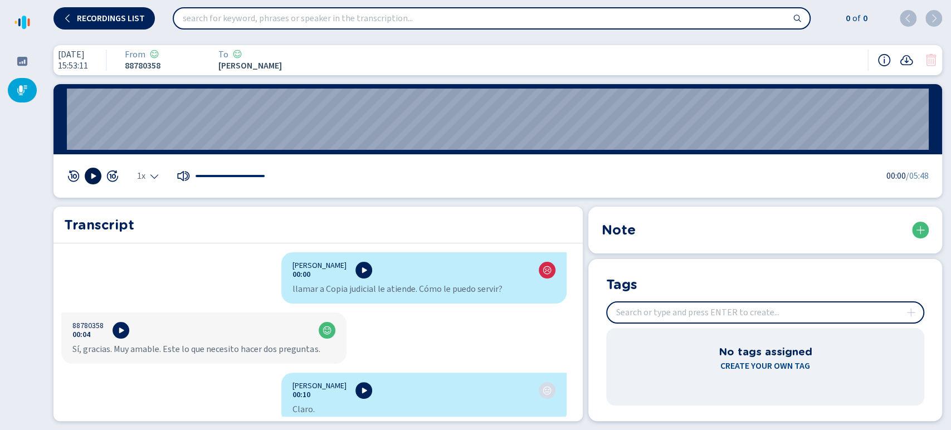
click at [94, 178] on icon at bounding box center [93, 176] width 9 height 9
click at [156, 178] on icon "Select the playback speed" at bounding box center [154, 176] width 9 height 9
click at [151, 144] on li "1.5x" at bounding box center [151, 142] width 26 height 18
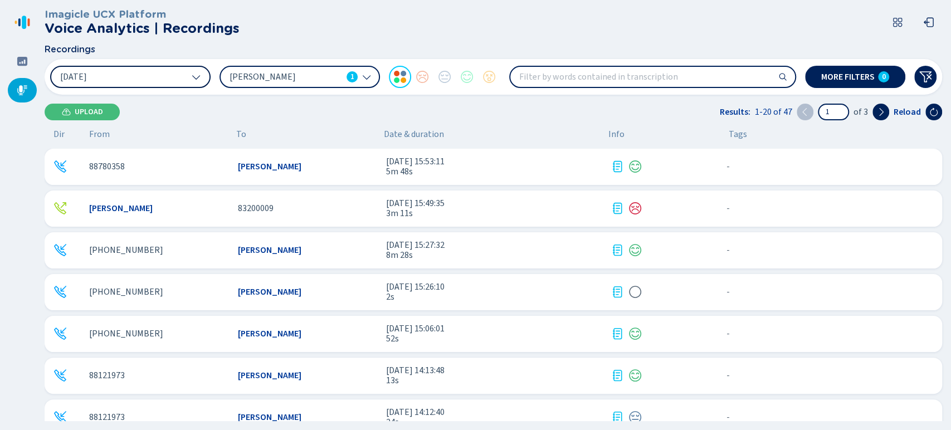
click at [161, 77] on button "8 Jul 2025" at bounding box center [130, 77] width 161 height 22
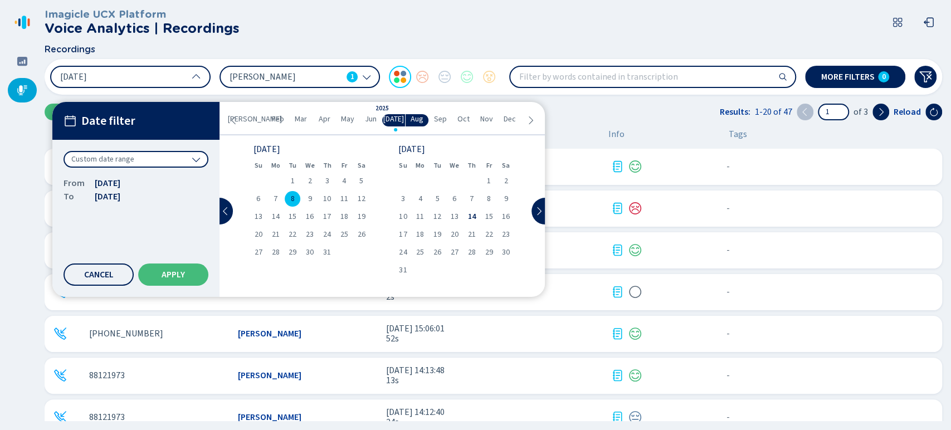
click at [290, 200] on div "8" at bounding box center [292, 199] width 17 height 16
click at [272, 218] on span "14" at bounding box center [276, 217] width 8 height 8
click at [191, 266] on button "Apply" at bounding box center [173, 275] width 70 height 22
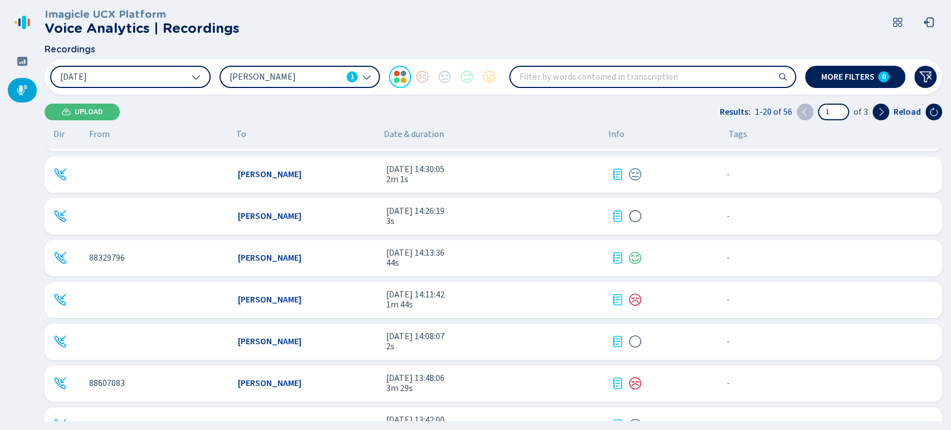
scroll to position [544, 0]
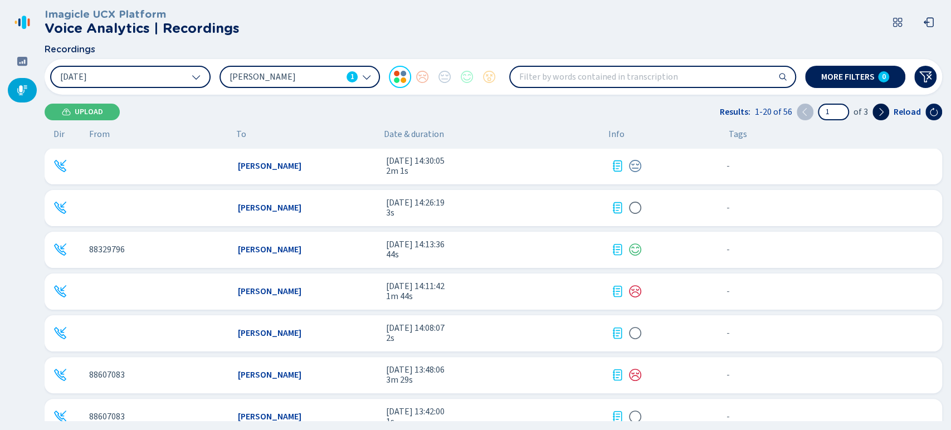
click at [886, 107] on button at bounding box center [881, 112] width 17 height 17
type input "2"
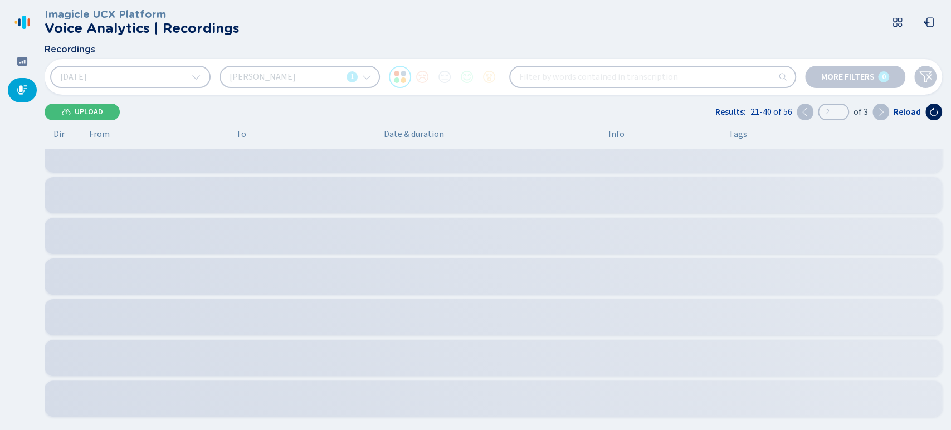
scroll to position [134, 0]
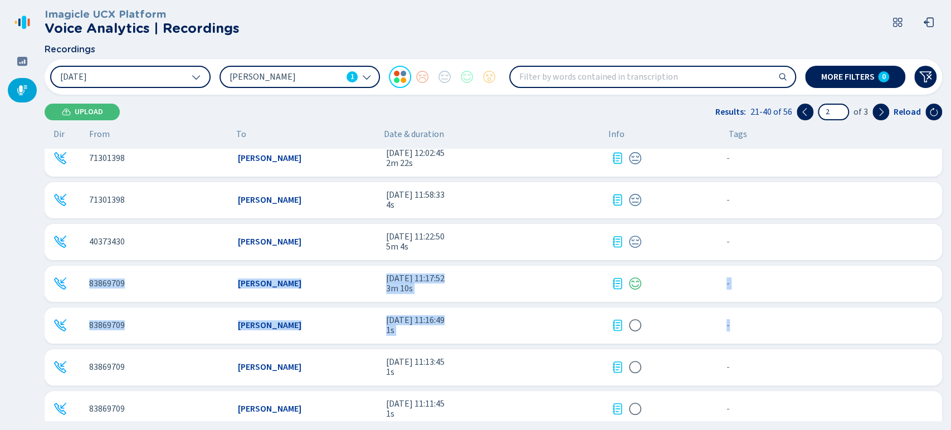
drag, startPoint x: 947, startPoint y: 253, endPoint x: 948, endPoint y: 333, distance: 79.7
click at [948, 333] on div "Imagicle UCX Platform Voice Analytics | Recordings Recordings 14 Jul 2025 Jimen…" at bounding box center [498, 215] width 907 height 430
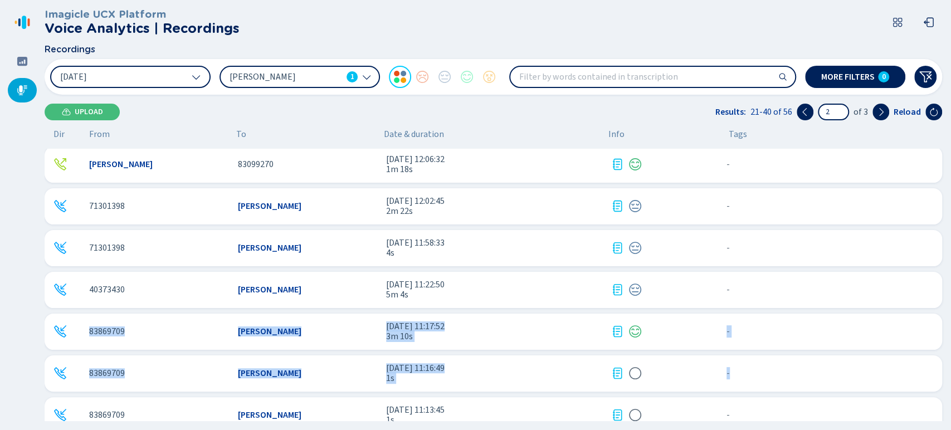
scroll to position [0, 0]
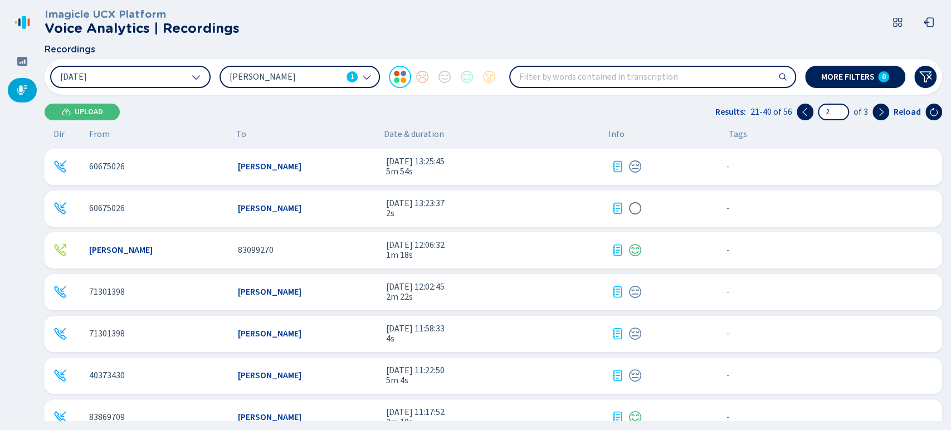
click at [516, 173] on span "5m 54s" at bounding box center [494, 172] width 216 height 10
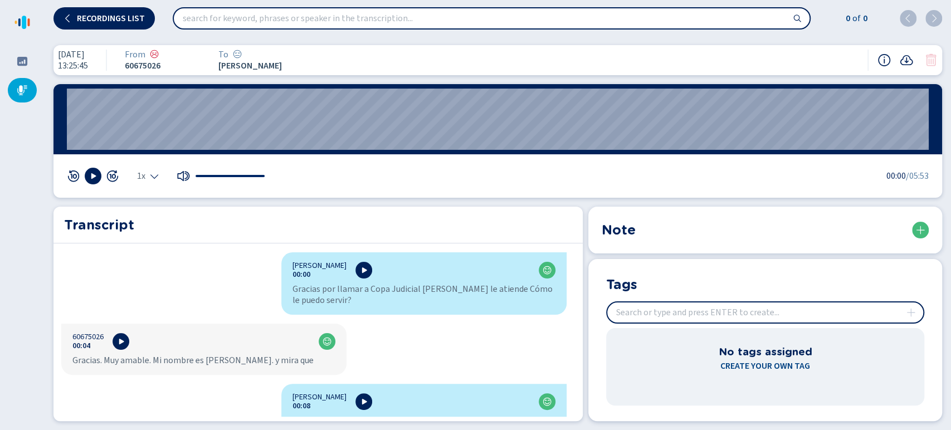
click at [145, 185] on div "1x 00:00 /05:53" at bounding box center [498, 175] width 889 height 43
click at [149, 177] on div "1x" at bounding box center [148, 176] width 22 height 9
click at [152, 146] on li "1.5x" at bounding box center [151, 142] width 26 height 18
click at [90, 184] on button at bounding box center [93, 176] width 17 height 17
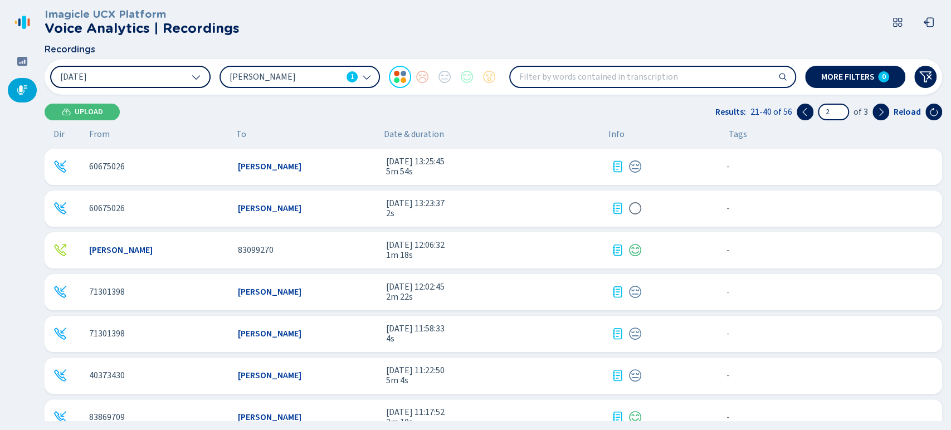
click at [155, 84] on button "14 Jul 2025" at bounding box center [130, 77] width 161 height 22
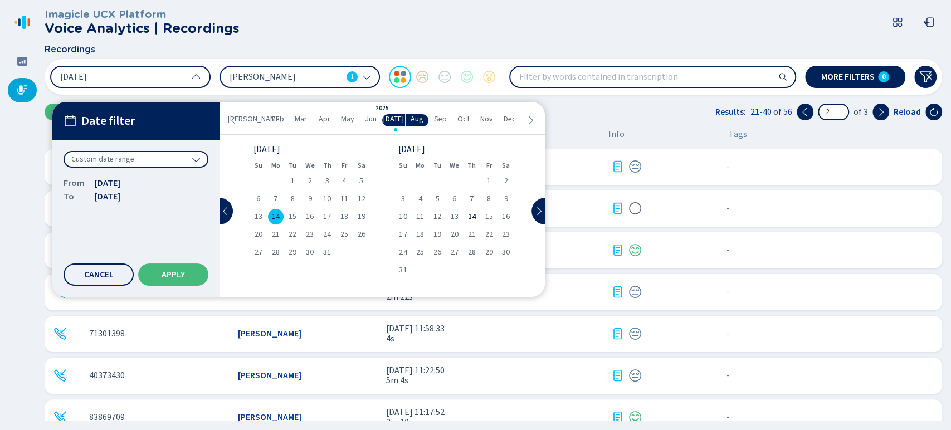
click at [279, 222] on div "14" at bounding box center [275, 217] width 17 height 16
click at [293, 239] on span "22" at bounding box center [293, 235] width 8 height 8
click at [190, 261] on div "Date filter Custom date range From 22 Jul 2025 To 22 Jul 2025 Cancel Apply" at bounding box center [135, 199] width 167 height 195
click at [189, 269] on button "Apply" at bounding box center [173, 275] width 70 height 22
type input "1"
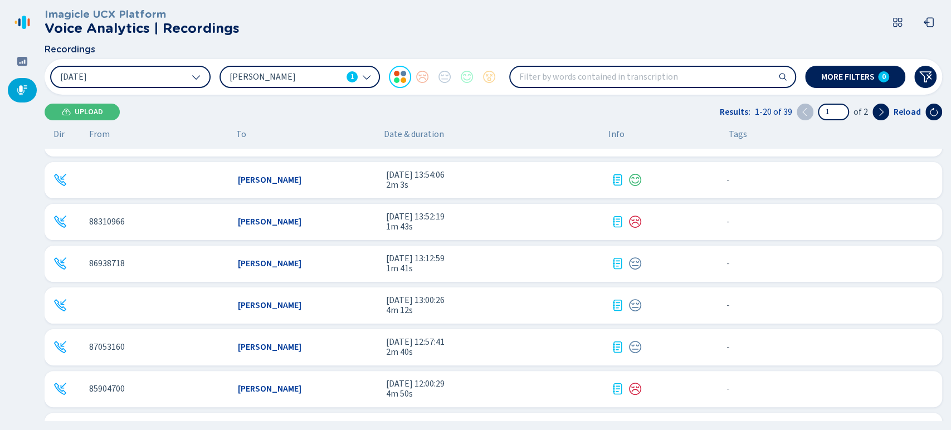
scroll to position [443, 0]
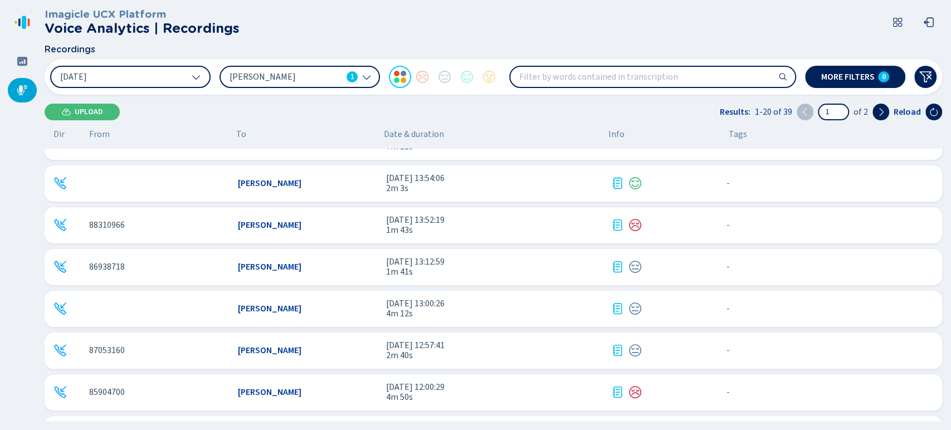
click at [526, 321] on div "Jimena Cecilia Solis Torres 22 jul 2025 - 13:00:26 4m 12s - {{hiddenTagsCount}}…" at bounding box center [494, 309] width 898 height 36
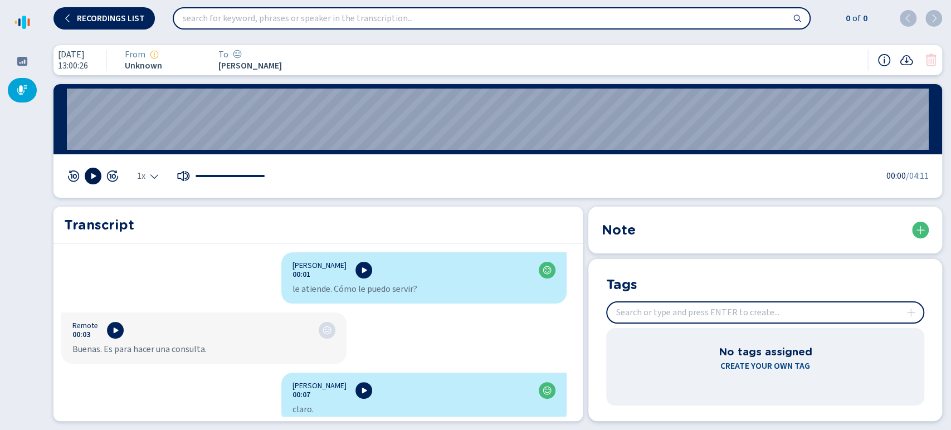
click at [93, 177] on icon at bounding box center [93, 176] width 5 height 6
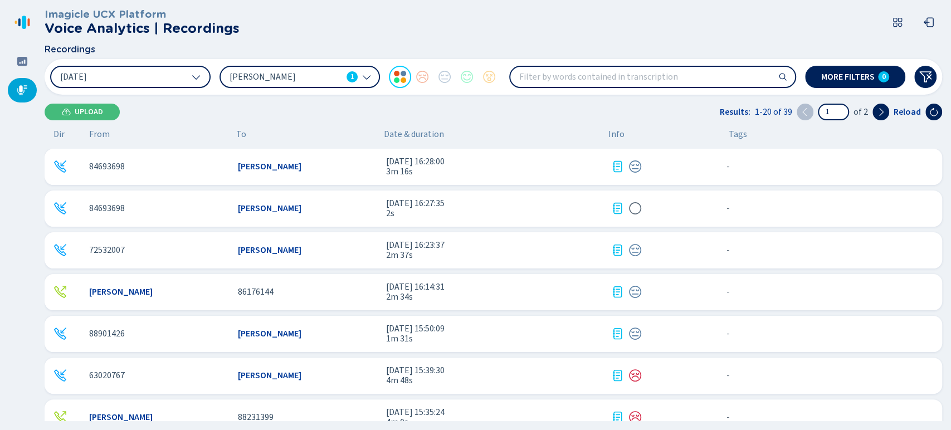
click at [285, 66] on div "Jimena Solis Torres 1" at bounding box center [300, 77] width 161 height 22
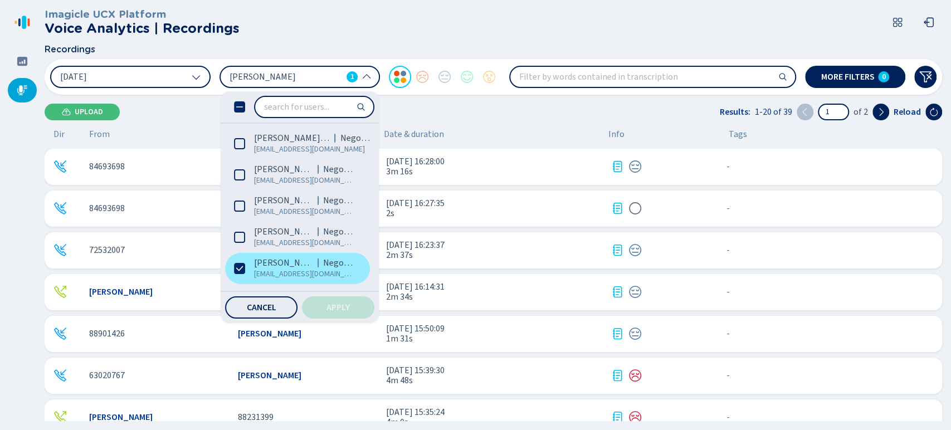
click at [244, 263] on icon at bounding box center [239, 268] width 11 height 11
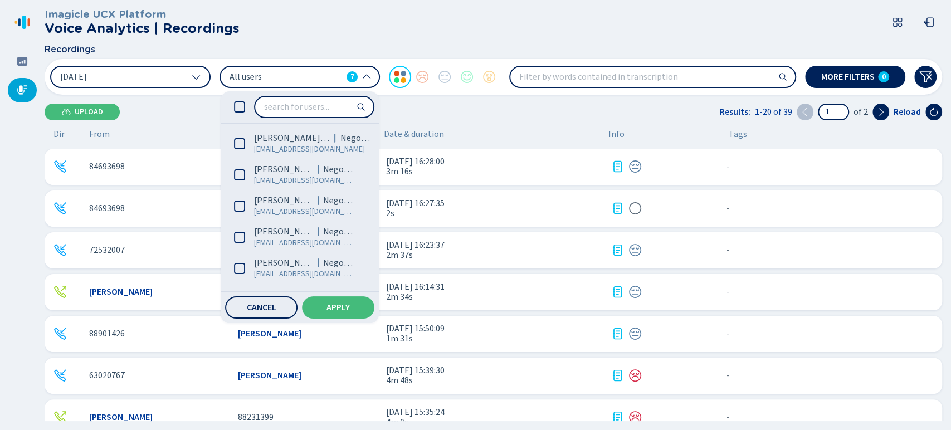
drag, startPoint x: 369, startPoint y: 203, endPoint x: 363, endPoint y: 280, distance: 76.6
click at [363, 280] on ul "David Ramirez (Me) Negocios dramirezm@coopejudicial.fi.cr Brandon Zuñiga Alvare…" at bounding box center [298, 207] width 154 height 158
drag, startPoint x: 369, startPoint y: 233, endPoint x: 368, endPoint y: 286, distance: 53.5
click at [368, 286] on ul "David Ramirez (Me) Negocios dramirezm@coopejudicial.fi.cr Brandon Zuñiga Alvare…" at bounding box center [298, 207] width 154 height 158
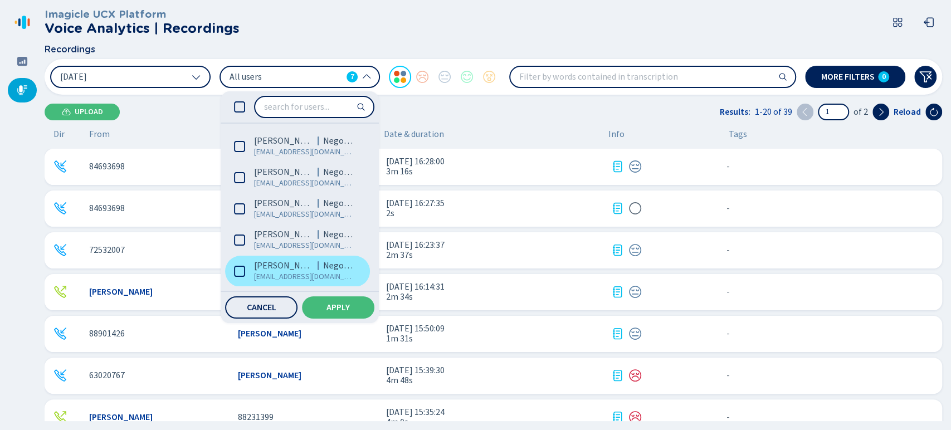
click at [277, 261] on span "[PERSON_NAME]" at bounding box center [283, 265] width 59 height 11
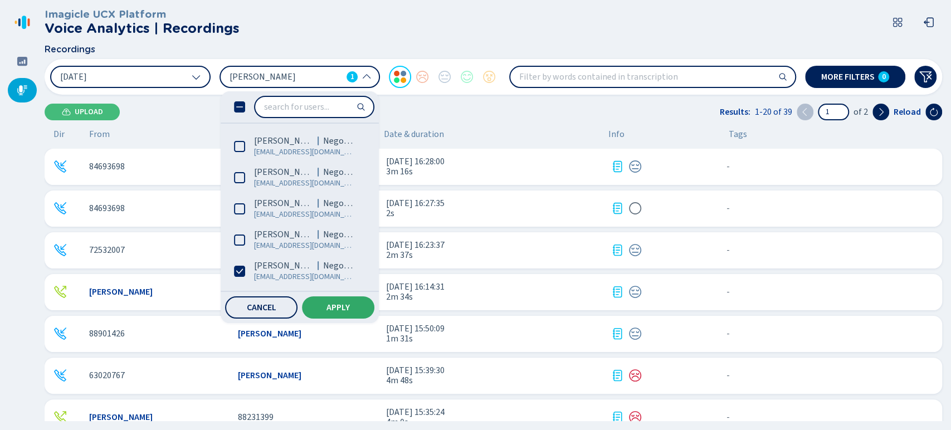
click at [333, 305] on span "Apply" at bounding box center [338, 307] width 23 height 9
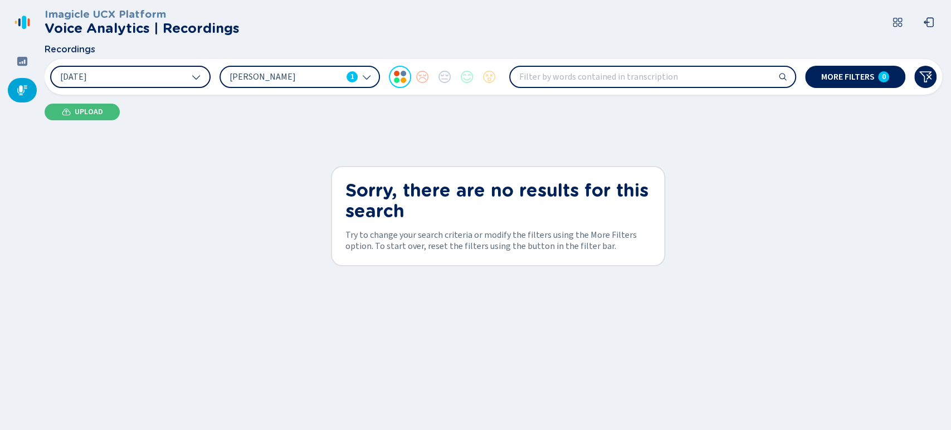
click at [129, 74] on button "[DATE]" at bounding box center [130, 77] width 161 height 22
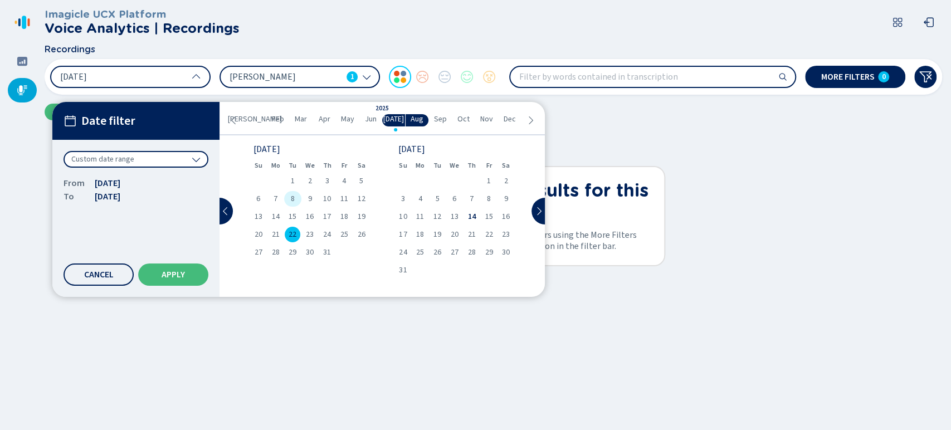
click at [295, 197] on div "8" at bounding box center [292, 199] width 17 height 16
click at [290, 235] on span "22" at bounding box center [293, 235] width 8 height 8
click at [183, 271] on span "Apply" at bounding box center [173, 274] width 23 height 9
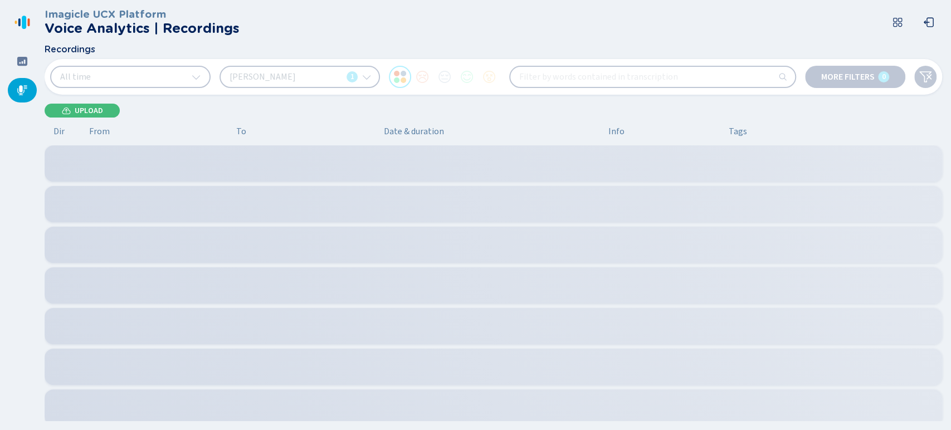
click at [147, 85] on button "All time" at bounding box center [130, 77] width 161 height 22
click at [161, 73] on button "All time" at bounding box center [130, 77] width 161 height 22
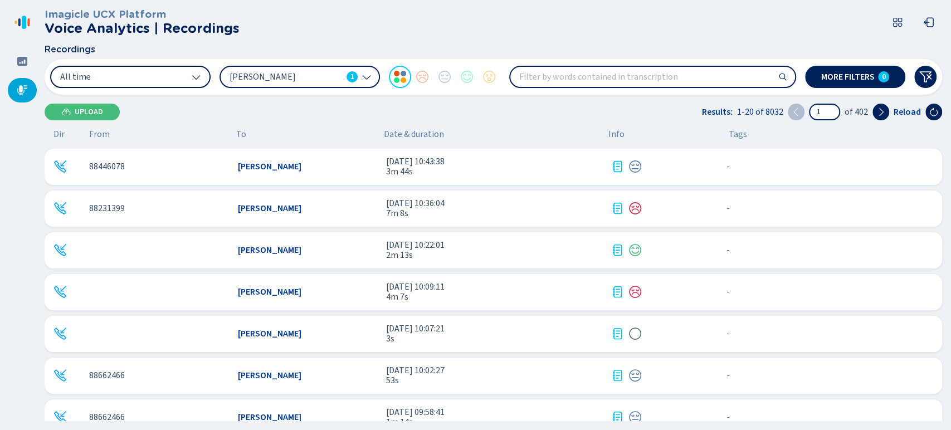
click at [161, 73] on button "All time" at bounding box center [130, 77] width 161 height 22
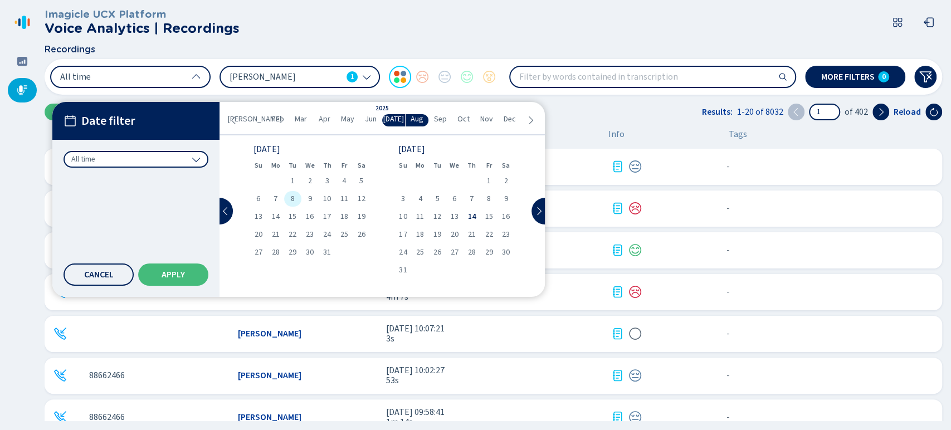
click at [290, 195] on div "8" at bounding box center [292, 199] width 17 height 16
click at [173, 288] on div "Date filter Custom date range From 8 Jul 2025 To 8 Jul 2025 Cancel Apply" at bounding box center [135, 199] width 167 height 195
click at [183, 280] on button "Apply" at bounding box center [173, 275] width 70 height 22
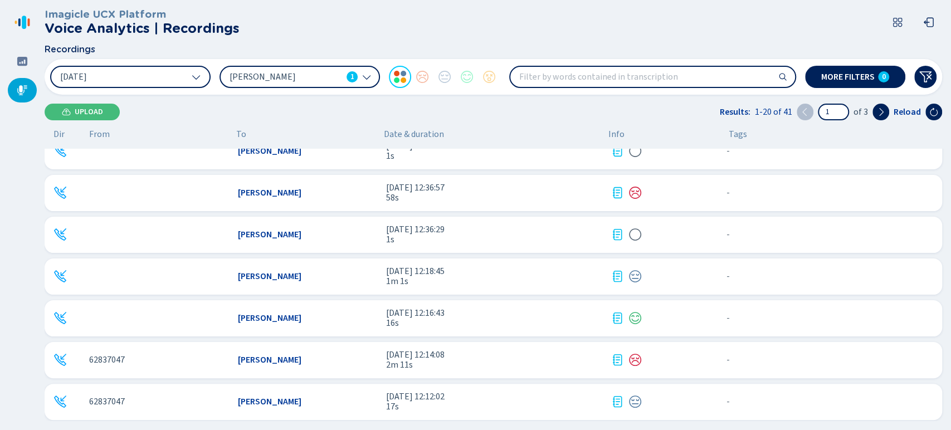
scroll to position [562, 0]
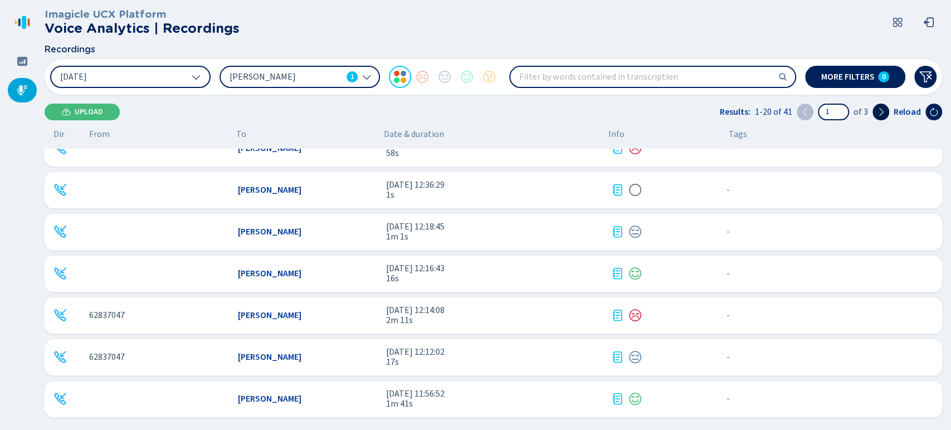
click at [883, 110] on icon at bounding box center [881, 112] width 9 height 9
type input "2"
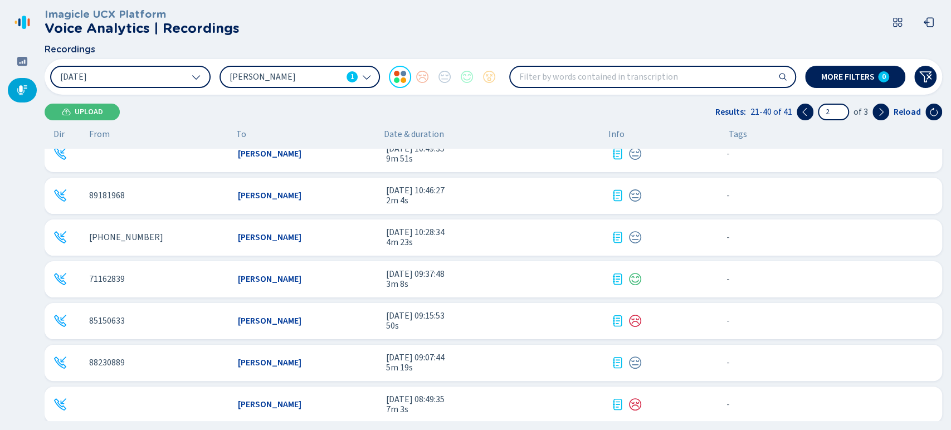
scroll to position [523, 0]
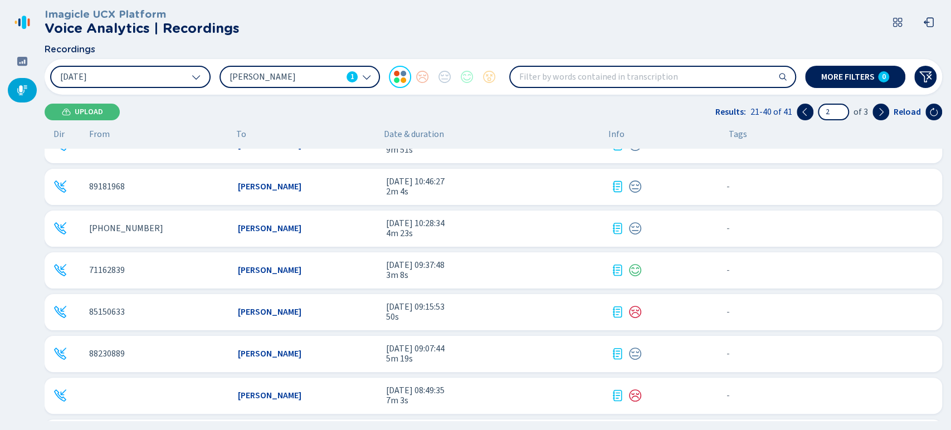
click at [529, 356] on span "5m 19s" at bounding box center [494, 359] width 216 height 10
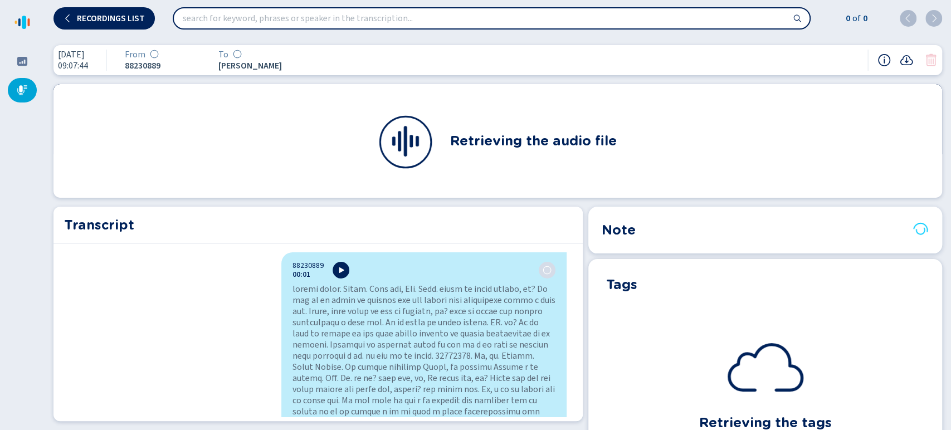
click at [16, 171] on nav at bounding box center [22, 215] width 45 height 430
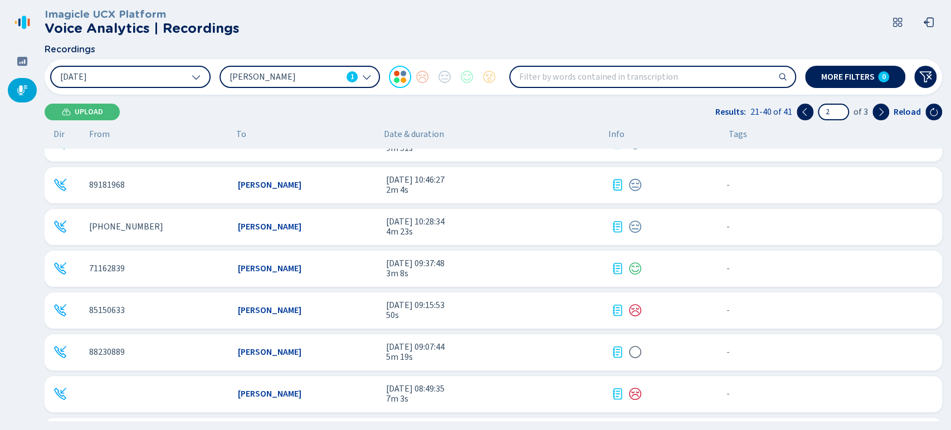
scroll to position [562, 0]
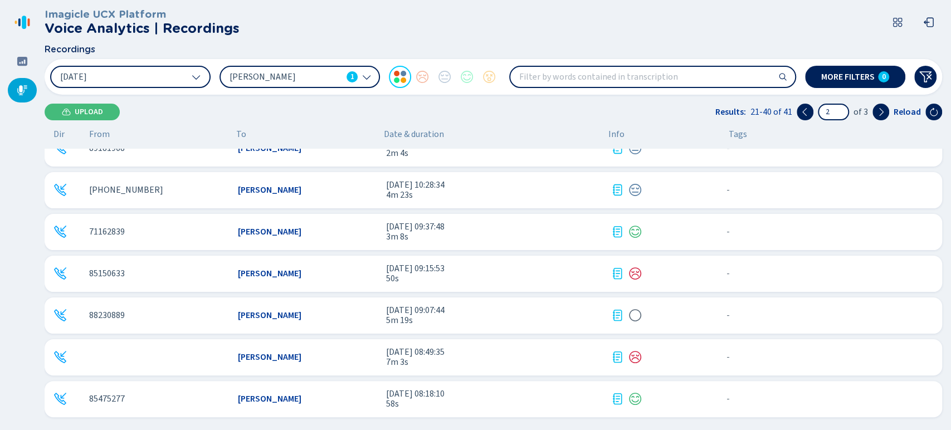
click at [510, 196] on span "4m 23s" at bounding box center [494, 195] width 216 height 10
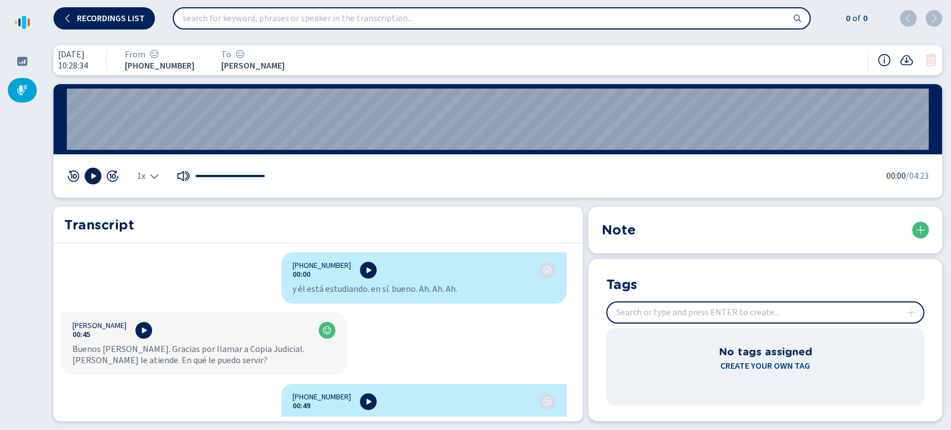
click at [93, 186] on div "1x 00:00 /04:23" at bounding box center [498, 175] width 889 height 43
click at [152, 176] on icon "Select the playback speed" at bounding box center [154, 177] width 8 height 4
click at [153, 139] on li "1.5x" at bounding box center [151, 142] width 26 height 18
click at [85, 182] on div at bounding box center [93, 176] width 52 height 17
click at [91, 177] on icon at bounding box center [93, 176] width 5 height 6
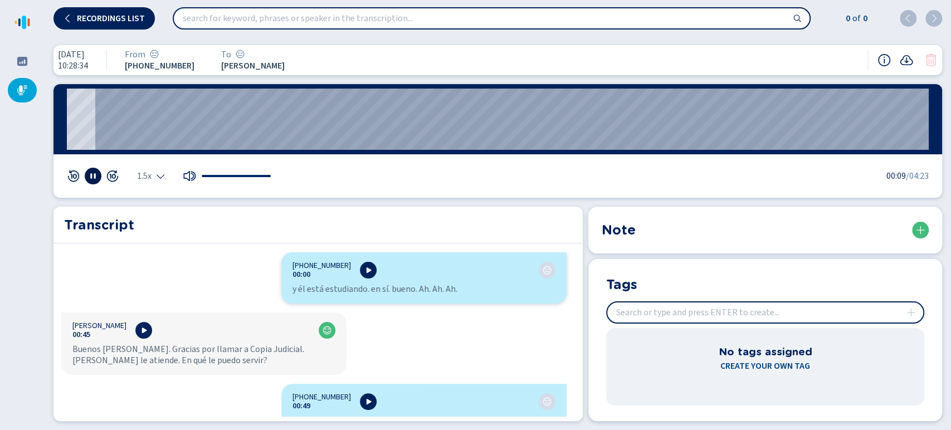
click at [167, 283] on div "[PHONE_NUMBER]:00 y él está estudiando. en sí. bueno. Ah. Ah. Ah. [PERSON_NAME]…" at bounding box center [315, 334] width 522 height 164
click at [186, 128] on wave "00:36" at bounding box center [498, 119] width 862 height 61
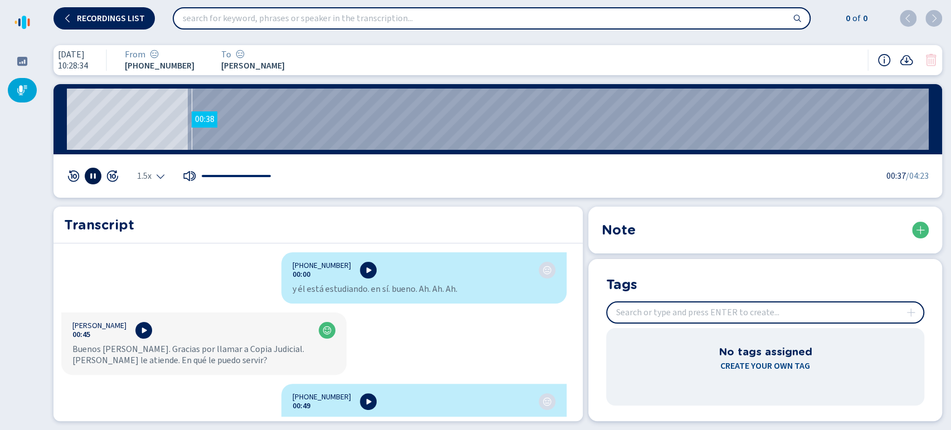
click at [192, 119] on wave "00:38" at bounding box center [498, 119] width 862 height 61
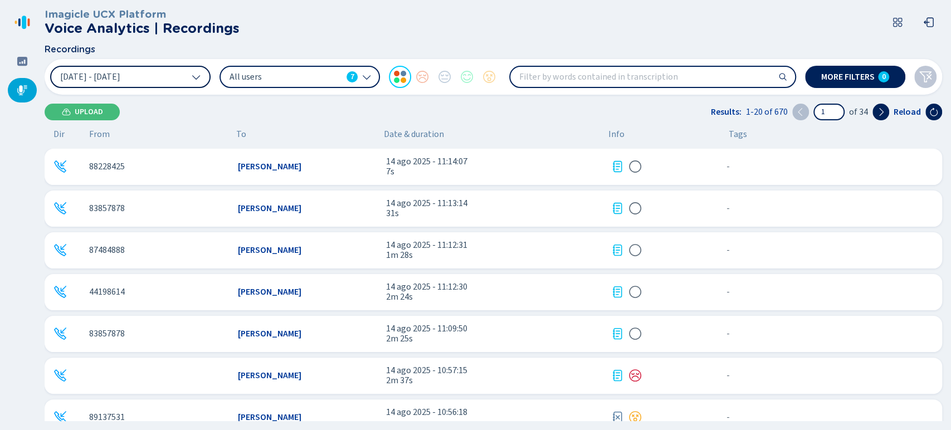
click at [155, 83] on button "[DATE] - [DATE]" at bounding box center [130, 77] width 161 height 22
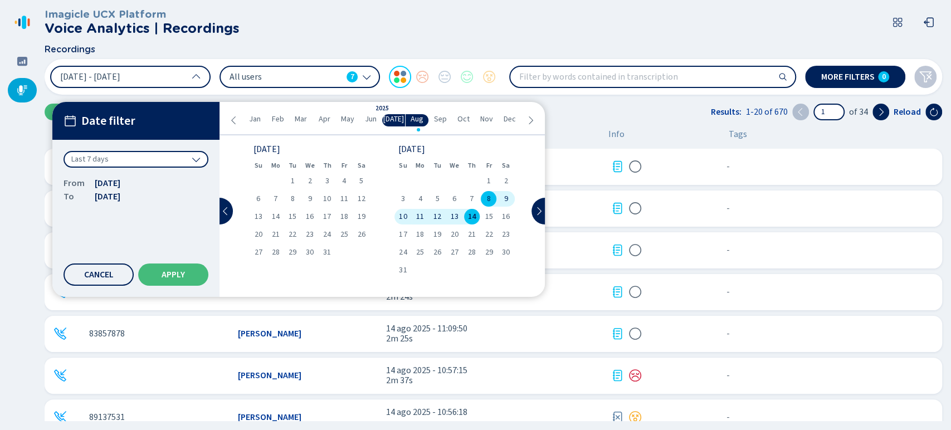
click at [285, 84] on div "All users 7" at bounding box center [300, 77] width 161 height 22
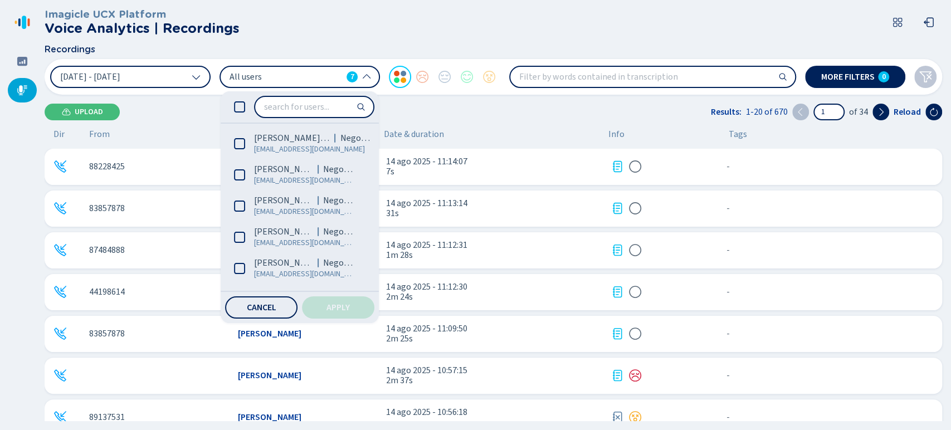
scroll to position [60, 0]
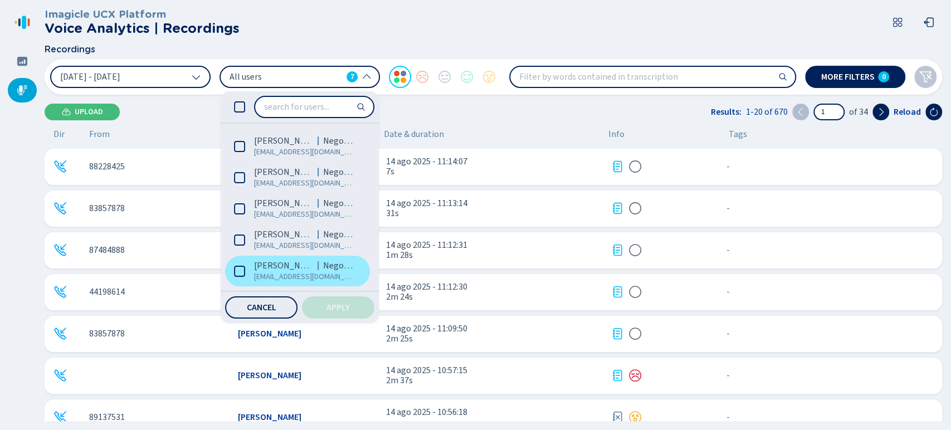
click at [245, 256] on label "[PERSON_NAME] Negocios [EMAIL_ADDRESS][DOMAIN_NAME]" at bounding box center [297, 271] width 145 height 31
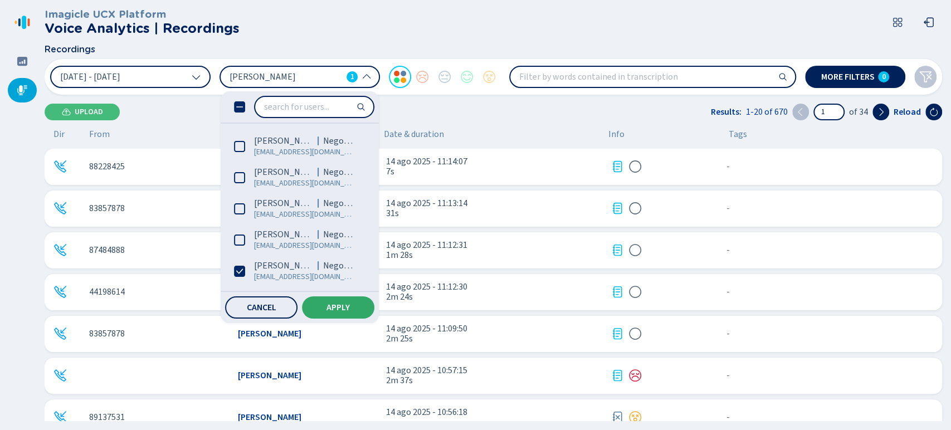
click at [333, 304] on span "Apply" at bounding box center [338, 307] width 23 height 9
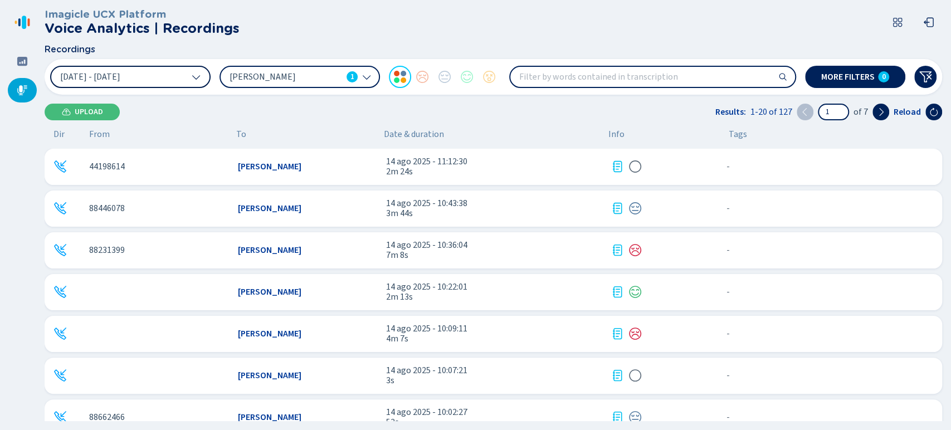
click at [127, 86] on button "[DATE] - [DATE]" at bounding box center [130, 77] width 161 height 22
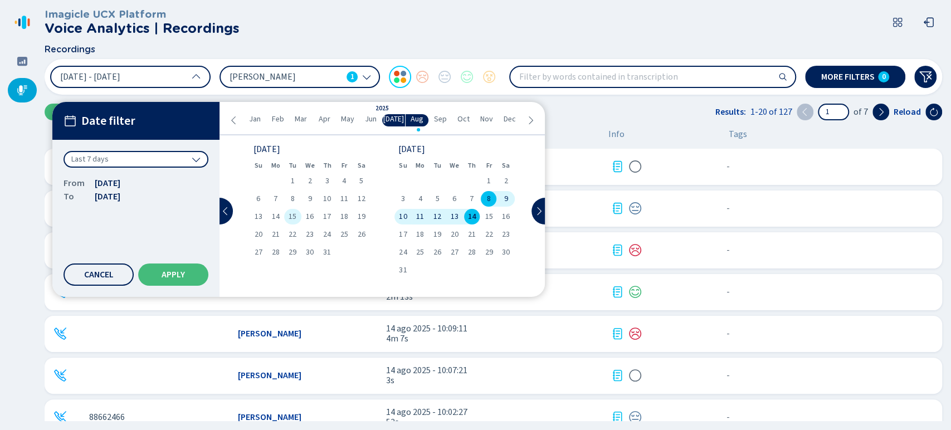
click at [294, 222] on div "15" at bounding box center [292, 217] width 17 height 16
click at [165, 269] on button "Apply" at bounding box center [173, 275] width 70 height 22
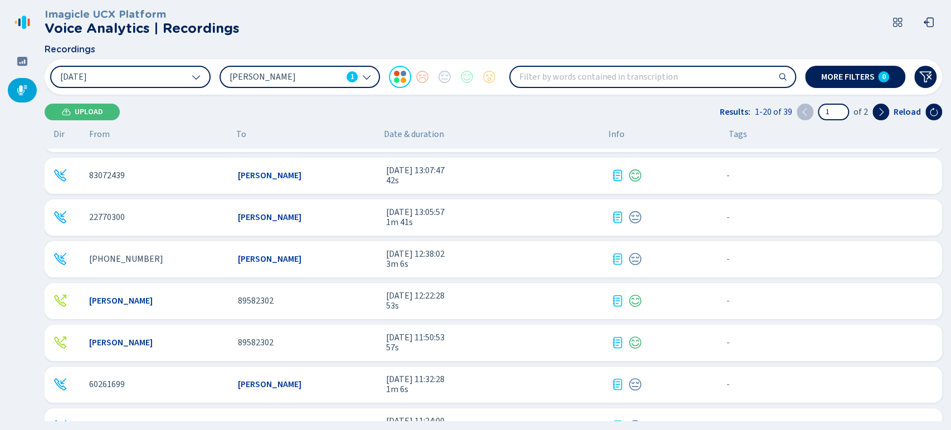
scroll to position [562, 0]
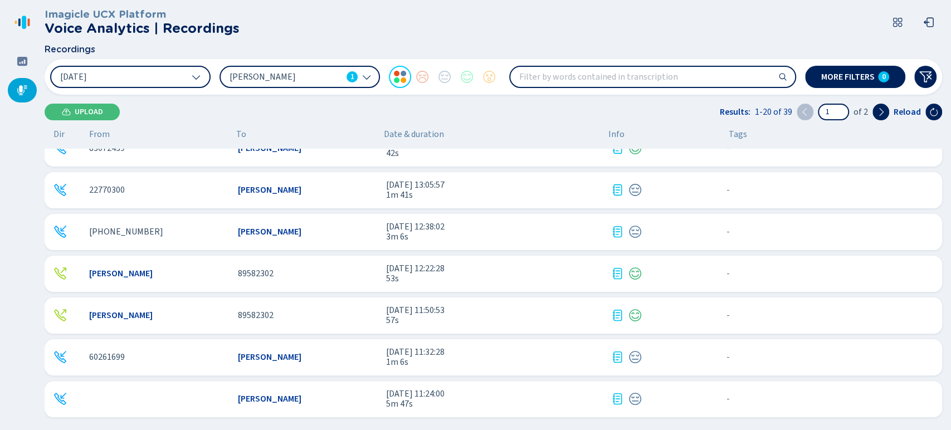
click at [512, 392] on span "[DATE] 11:24:00" at bounding box center [494, 394] width 216 height 10
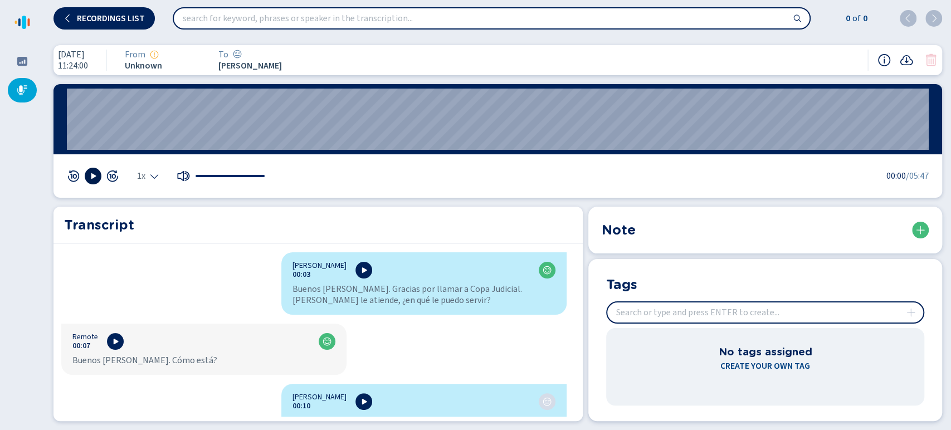
click at [99, 172] on button at bounding box center [93, 176] width 17 height 17
click at [148, 178] on div "1x" at bounding box center [148, 176] width 22 height 9
click at [151, 151] on li "2x" at bounding box center [151, 160] width 26 height 18
click at [145, 173] on span "2x" at bounding box center [141, 176] width 8 height 9
click at [146, 143] on li "1.5x" at bounding box center [151, 142] width 26 height 18
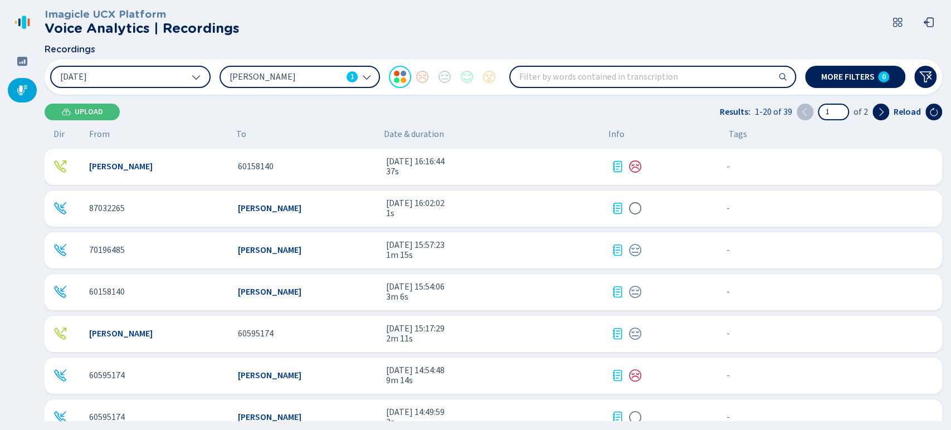
click at [342, 77] on div "[PERSON_NAME] 1" at bounding box center [294, 77] width 128 height 12
click at [155, 89] on div "[DATE] [PERSON_NAME] 1 More filters 0" at bounding box center [494, 77] width 898 height 36
click at [158, 82] on button "[DATE]" at bounding box center [130, 77] width 161 height 22
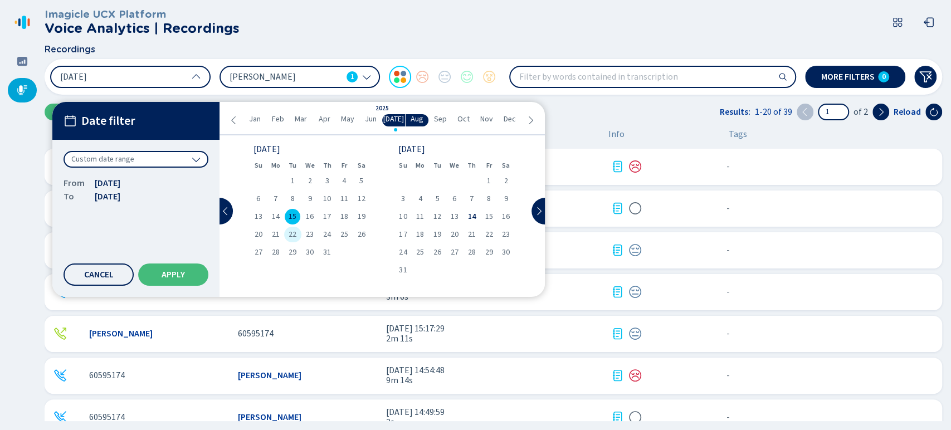
click at [299, 234] on div "22" at bounding box center [292, 235] width 17 height 16
click at [293, 220] on span "15" at bounding box center [293, 217] width 8 height 8
click at [292, 234] on span "22" at bounding box center [293, 235] width 8 height 8
click at [185, 273] on span "Apply" at bounding box center [173, 274] width 23 height 9
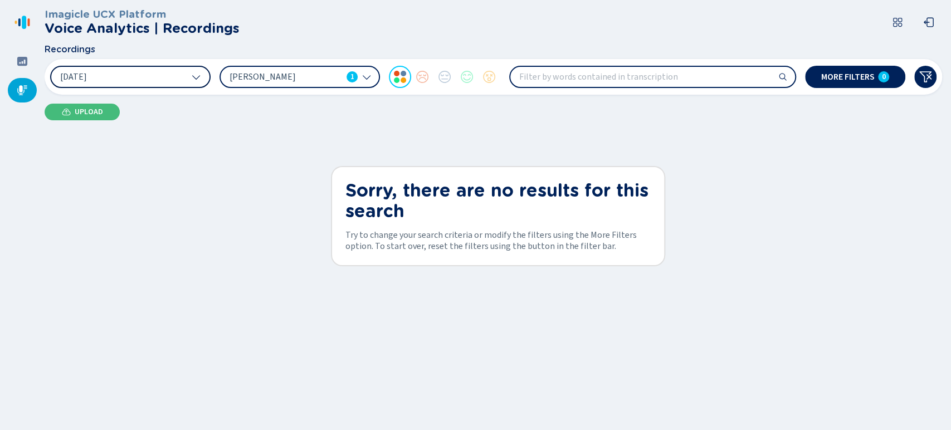
click at [182, 80] on button "[DATE]" at bounding box center [130, 77] width 161 height 22
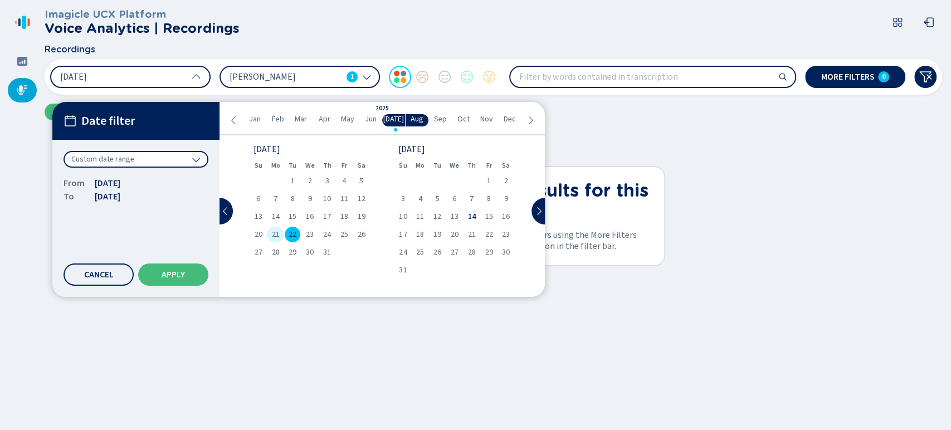
click at [275, 235] on span "21" at bounding box center [276, 235] width 8 height 8
click at [274, 238] on span "21" at bounding box center [276, 235] width 8 height 8
click at [196, 268] on button "Apply" at bounding box center [173, 275] width 70 height 22
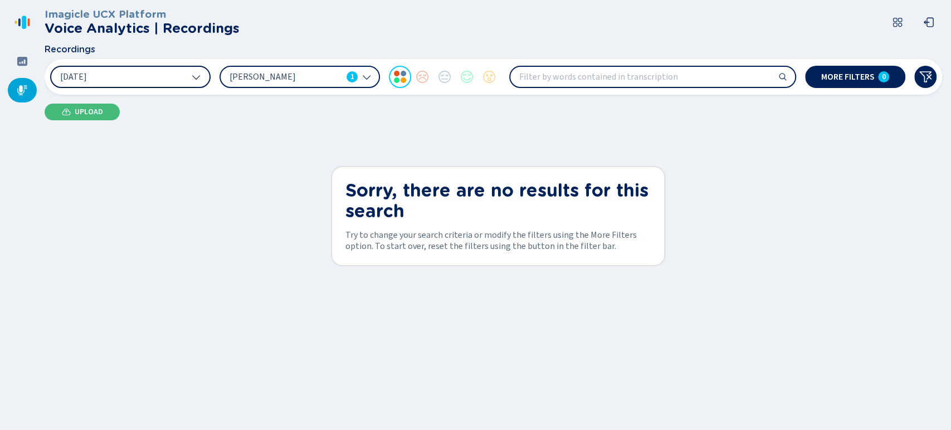
click at [123, 83] on button "[DATE]" at bounding box center [130, 77] width 161 height 22
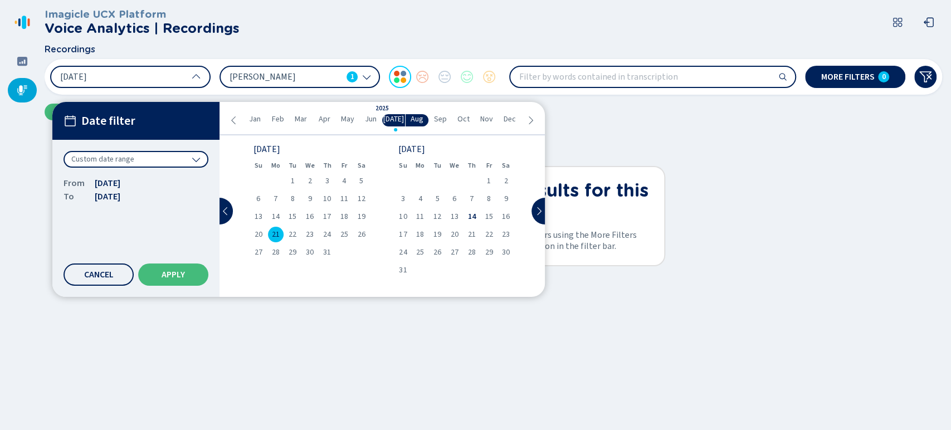
click at [272, 233] on span "21" at bounding box center [276, 235] width 8 height 8
click at [317, 243] on div "1 2 3 4 5 6 7 8 9 10 11 12 13 14 15 16 17 18 19 20 21 22 23 24 25 26 27 28 29 3…" at bounding box center [310, 216] width 120 height 87
click at [314, 240] on div "23" at bounding box center [310, 235] width 17 height 16
click at [196, 272] on button "Apply" at bounding box center [173, 275] width 70 height 22
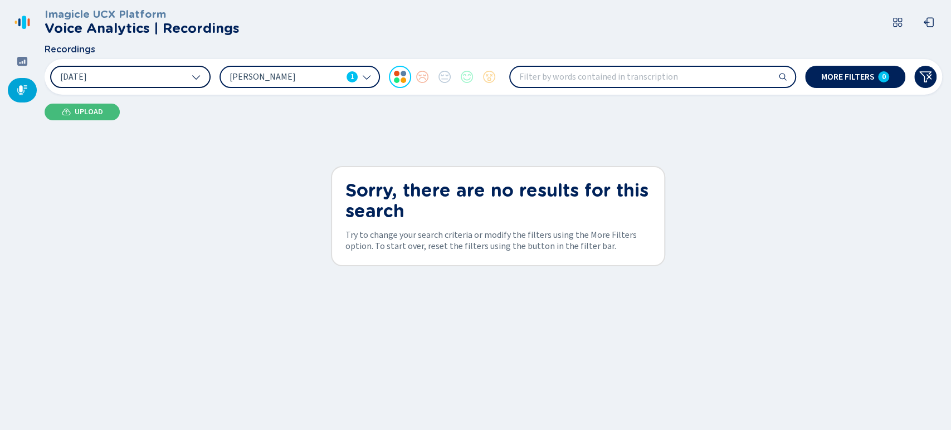
click at [165, 81] on button "[DATE]" at bounding box center [130, 77] width 161 height 22
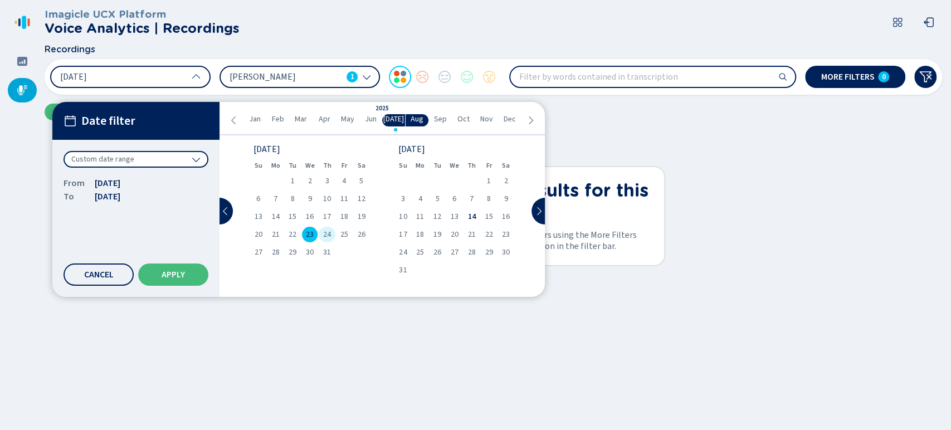
click at [325, 240] on div "24" at bounding box center [327, 235] width 17 height 16
click at [309, 238] on span "23" at bounding box center [310, 235] width 8 height 8
click at [328, 231] on span "24" at bounding box center [327, 235] width 8 height 8
click at [205, 268] on button "Apply" at bounding box center [173, 275] width 70 height 22
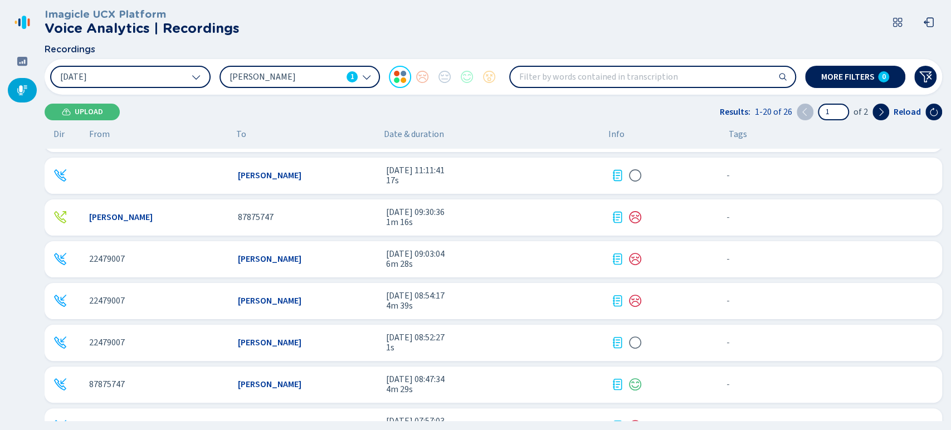
scroll to position [536, 0]
click at [440, 386] on span "4m 29s" at bounding box center [494, 388] width 216 height 10
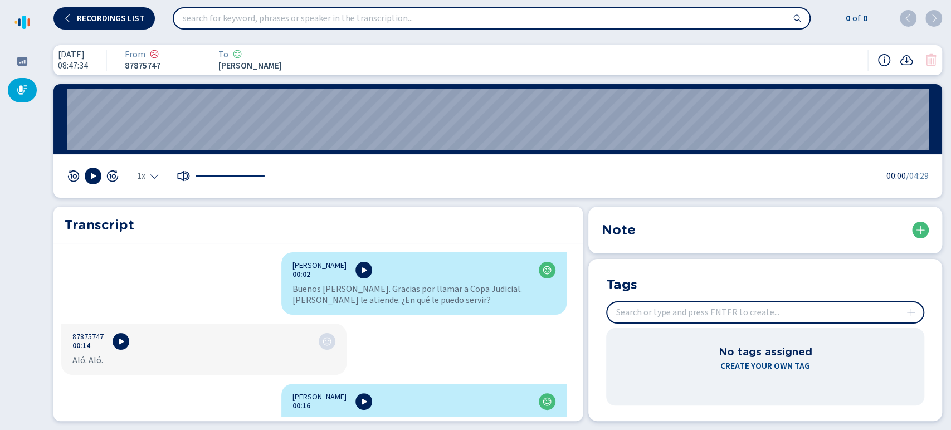
click at [85, 172] on div at bounding box center [93, 176] width 52 height 17
click at [85, 181] on div at bounding box center [93, 176] width 52 height 17
click at [93, 174] on icon at bounding box center [93, 176] width 5 height 6
click at [152, 175] on icon "Select the playback speed" at bounding box center [154, 176] width 9 height 9
click at [154, 128] on li "1x" at bounding box center [151, 124] width 26 height 18
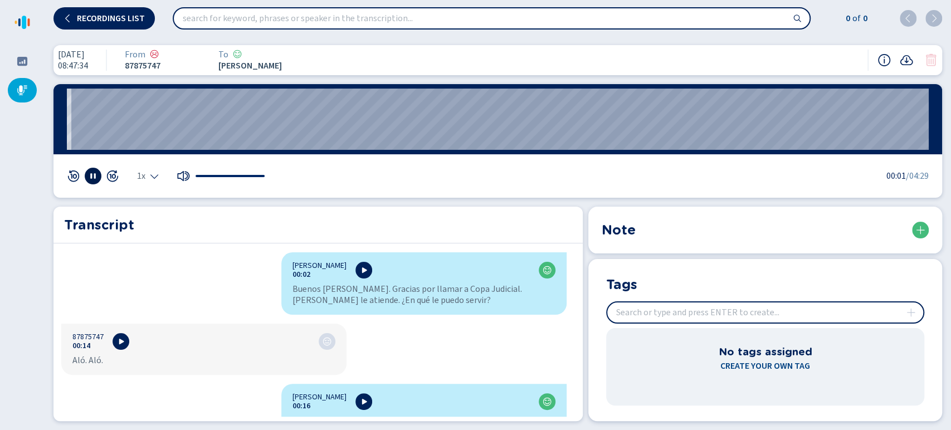
click at [154, 168] on div "1x" at bounding box center [166, 176] width 199 height 17
click at [149, 178] on div "1x" at bounding box center [148, 176] width 22 height 9
click at [152, 142] on li "1.5x" at bounding box center [151, 142] width 26 height 18
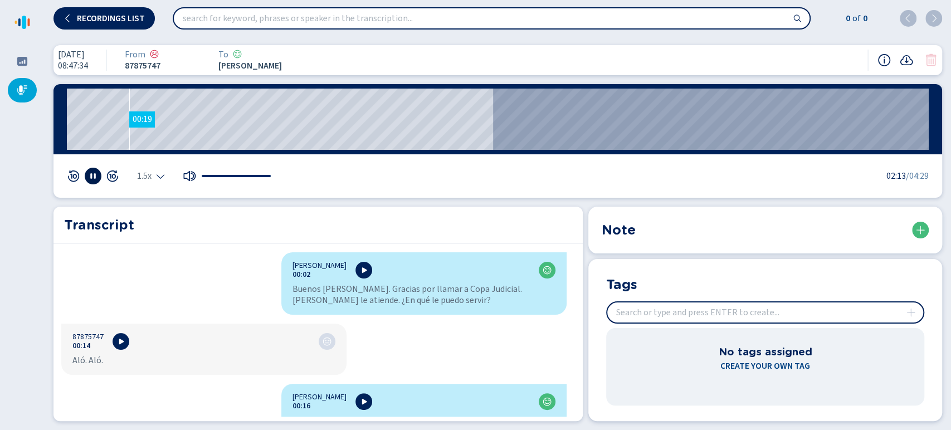
click at [129, 125] on wave "00:19" at bounding box center [498, 119] width 862 height 61
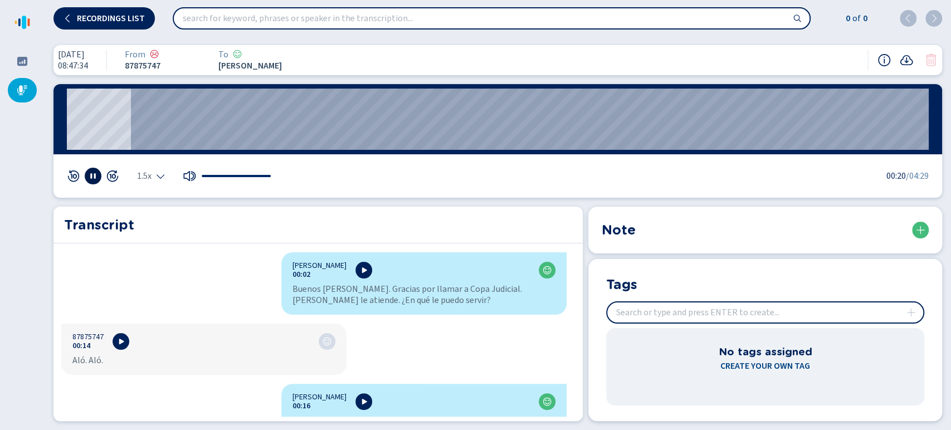
click at [145, 172] on span "1.5x" at bounding box center [144, 176] width 14 height 9
click at [149, 161] on li "2x" at bounding box center [151, 160] width 27 height 18
